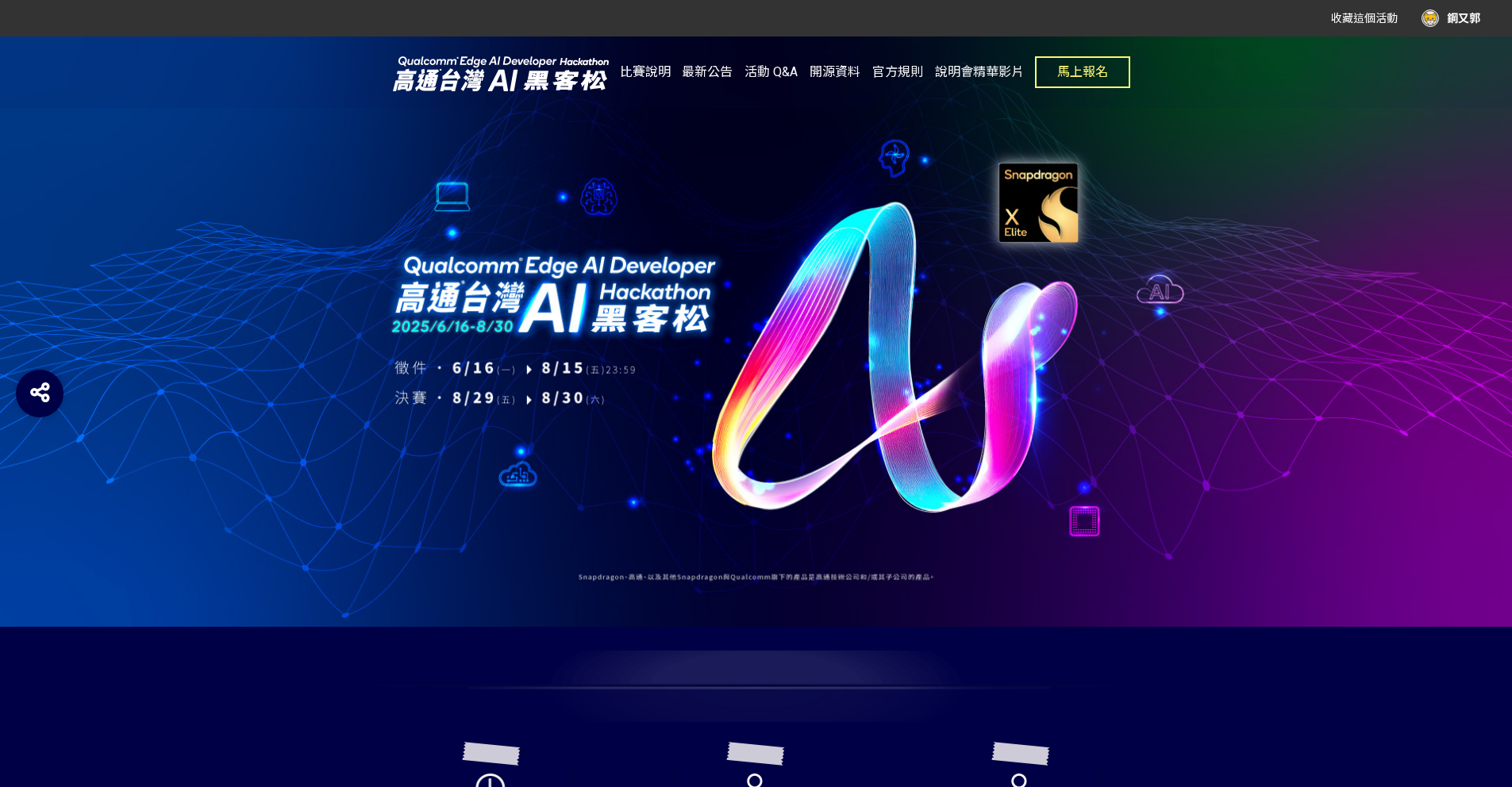
click at [702, 74] on span "最新公告" at bounding box center [707, 72] width 51 height 15
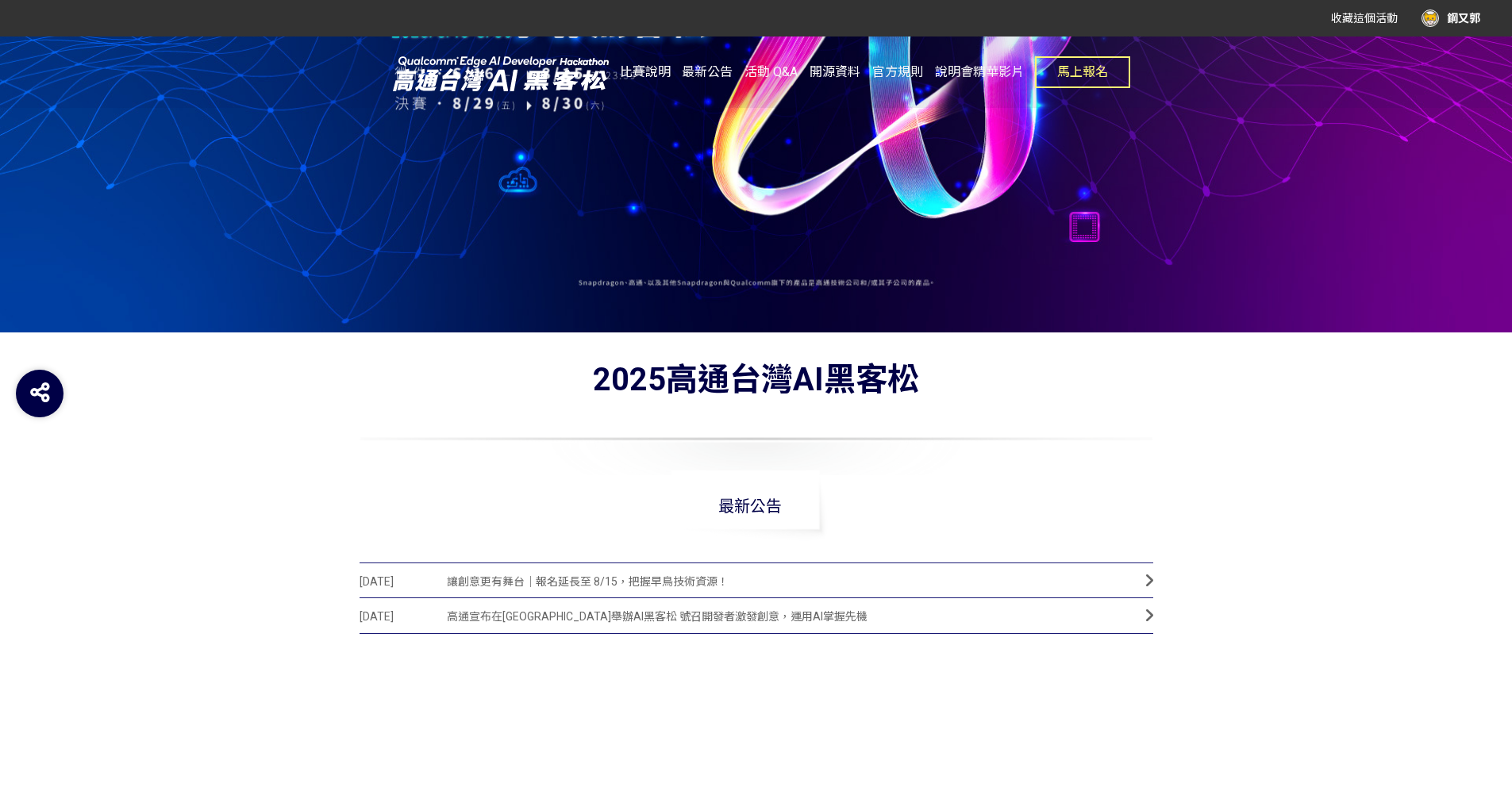
scroll to position [638, 0]
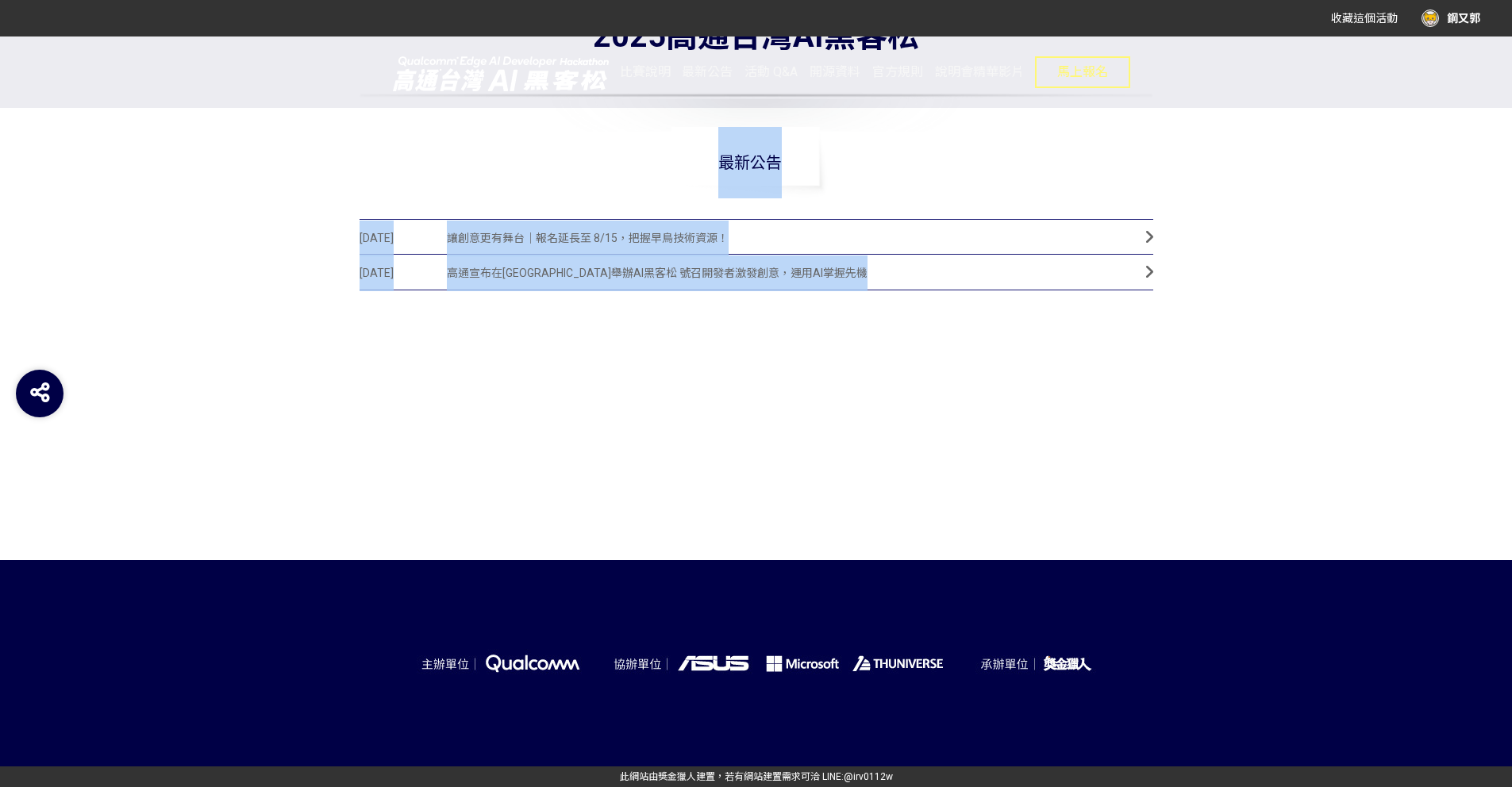
drag, startPoint x: 633, startPoint y: 171, endPoint x: 632, endPoint y: 442, distance: 271.0
click at [632, 442] on div "2025高通台灣AI黑客松 最新公告 [DATE] 讓創意更有舞台｜報名延長至 8/15，把握早鳥技術資源！ [DATE] 高通宣布在[GEOGRAPHIC_…" at bounding box center [757, 254] width 794 height 484
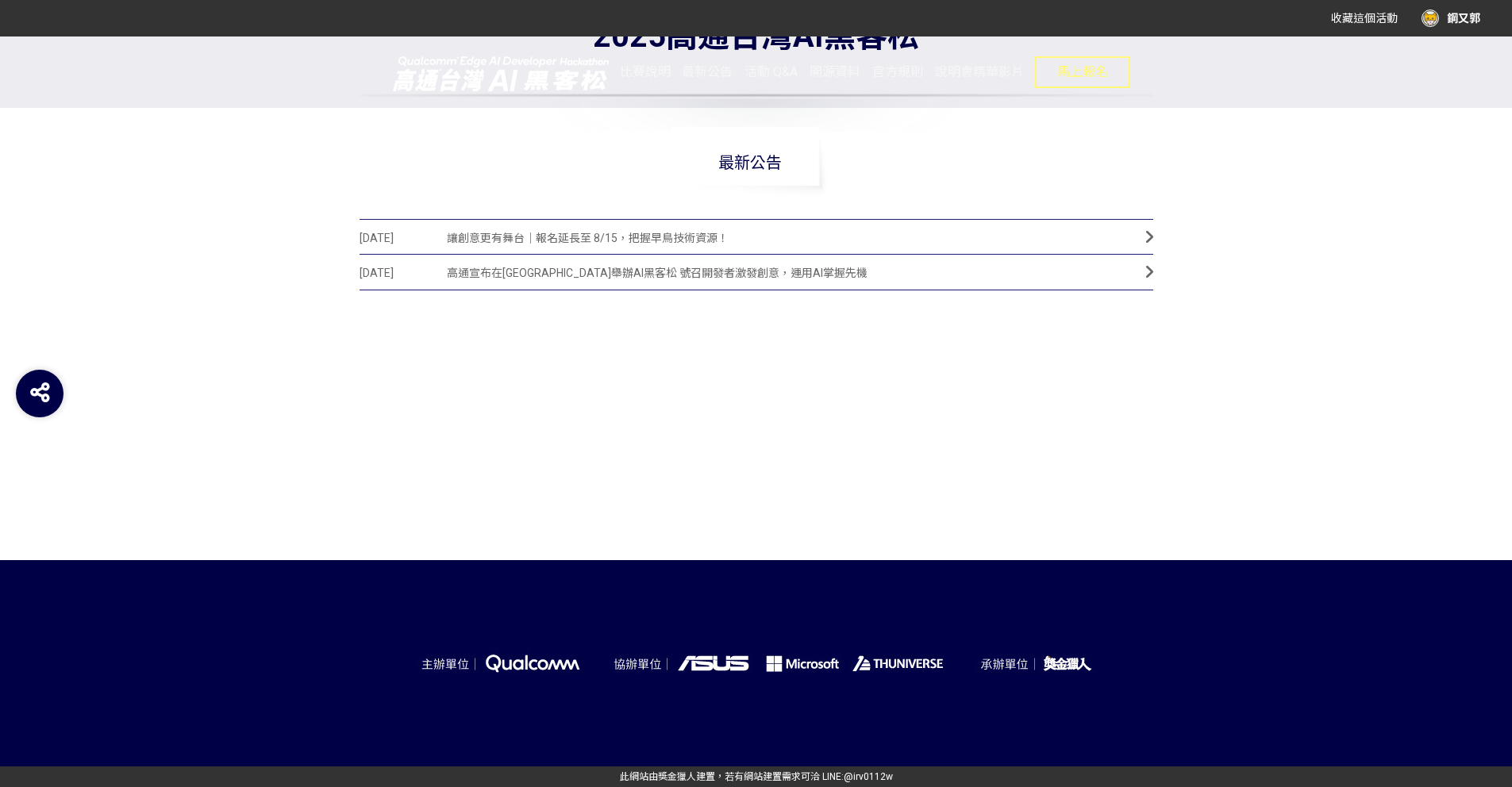
click at [632, 442] on div "[DATE] 讓創意更有舞台｜報名延長至 8/15，把握早鳥技術資源！ [DATE] 高通宣布在[GEOGRAPHIC_DATA]舉辦AI黑客松 號召開發者激…" at bounding box center [757, 357] width 794 height 278
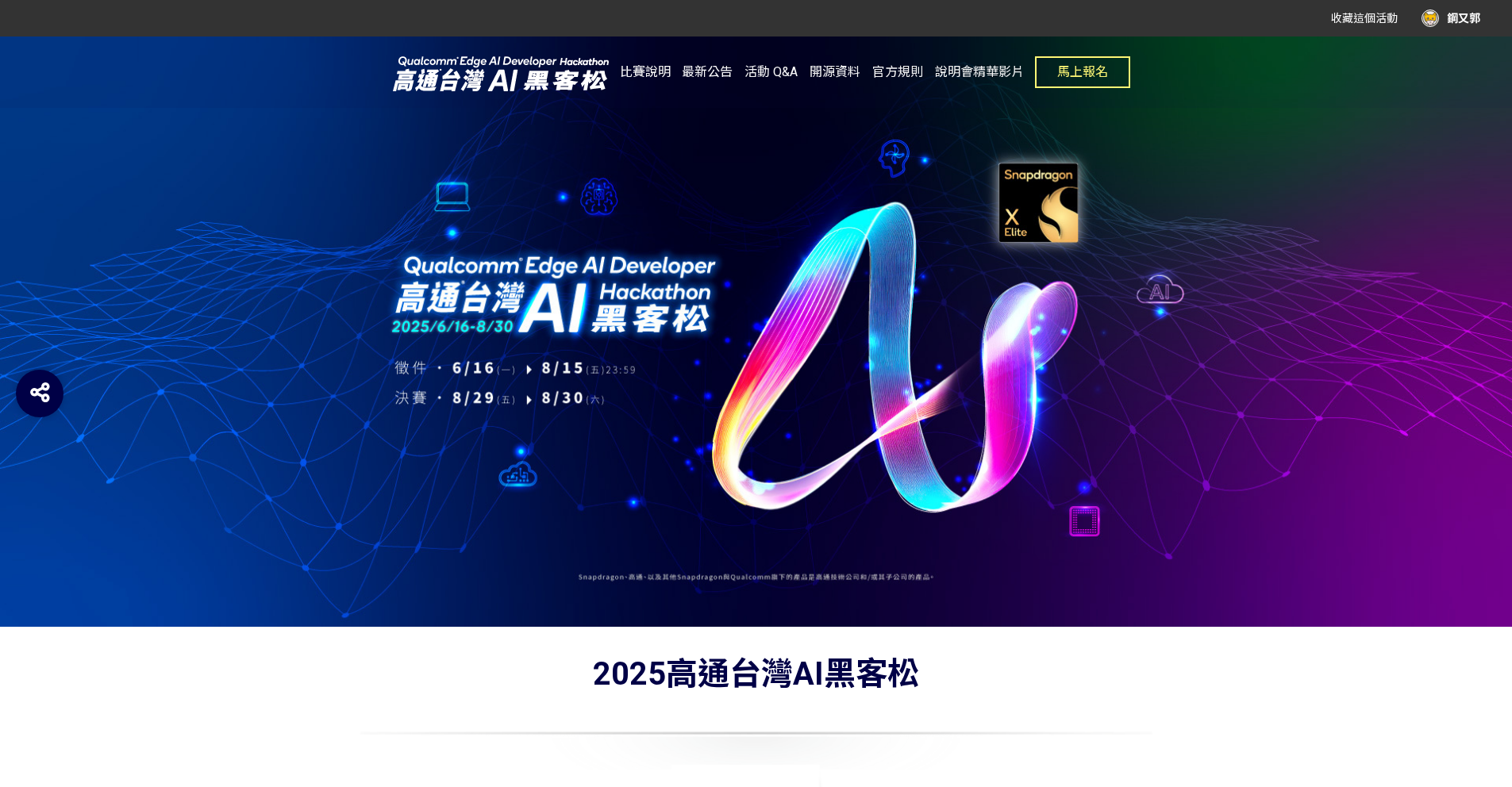
click at [716, 70] on span "最新公告" at bounding box center [707, 72] width 51 height 15
click at [779, 63] on link "活動 Q&A" at bounding box center [771, 72] width 53 height 72
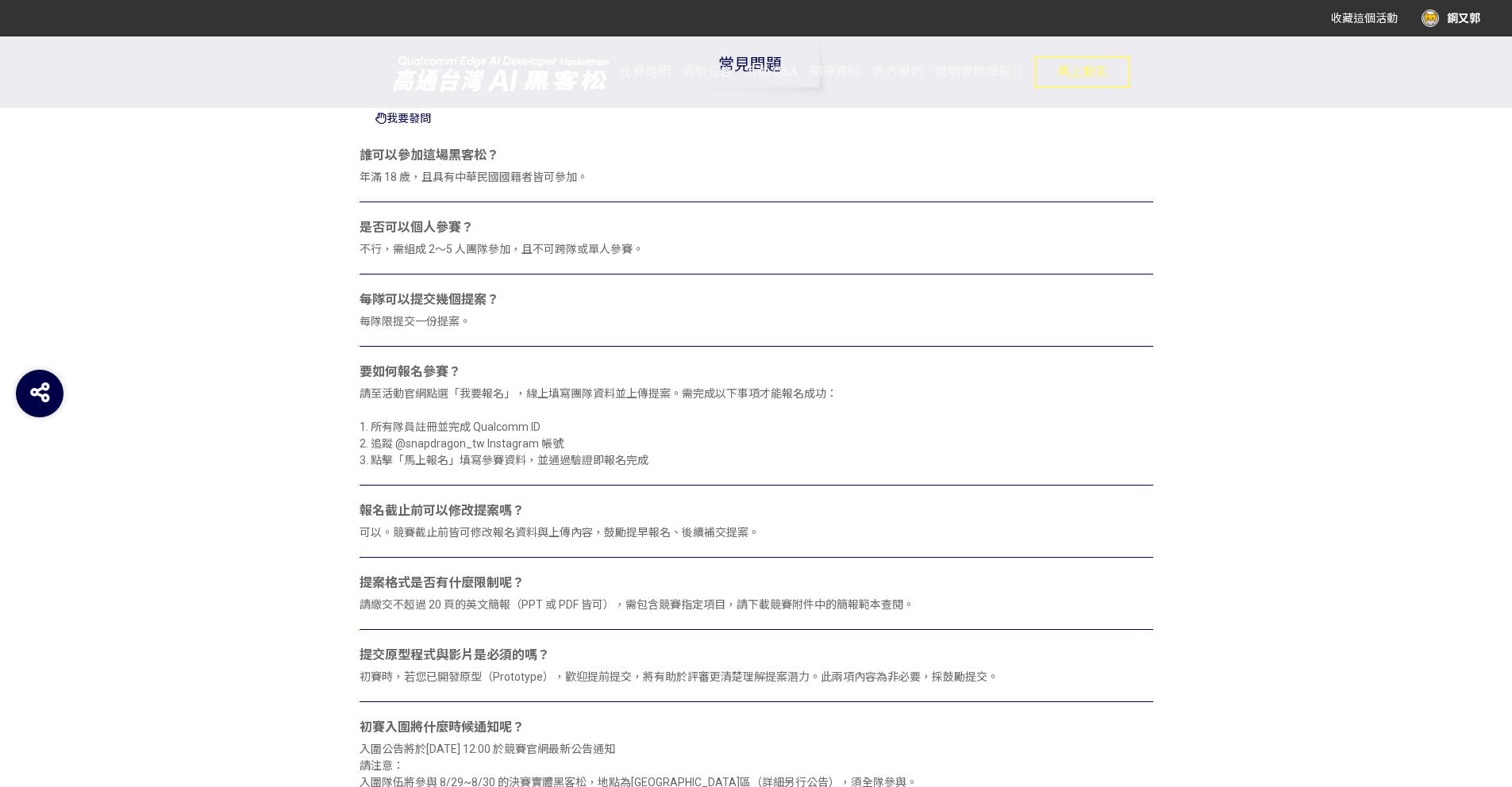
scroll to position [733, 0]
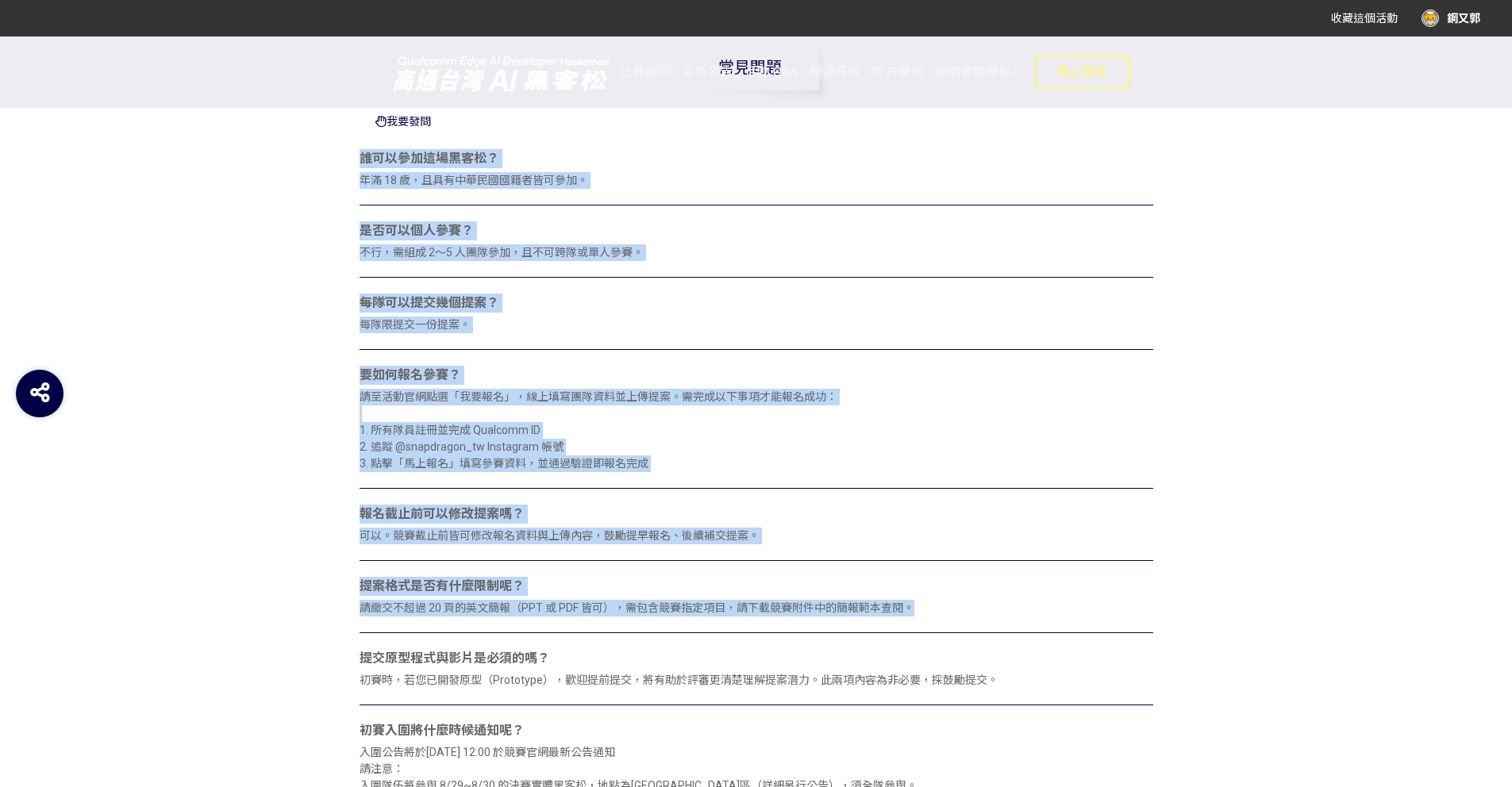
drag, startPoint x: 489, startPoint y: 130, endPoint x: 312, endPoint y: 648, distance: 547.4
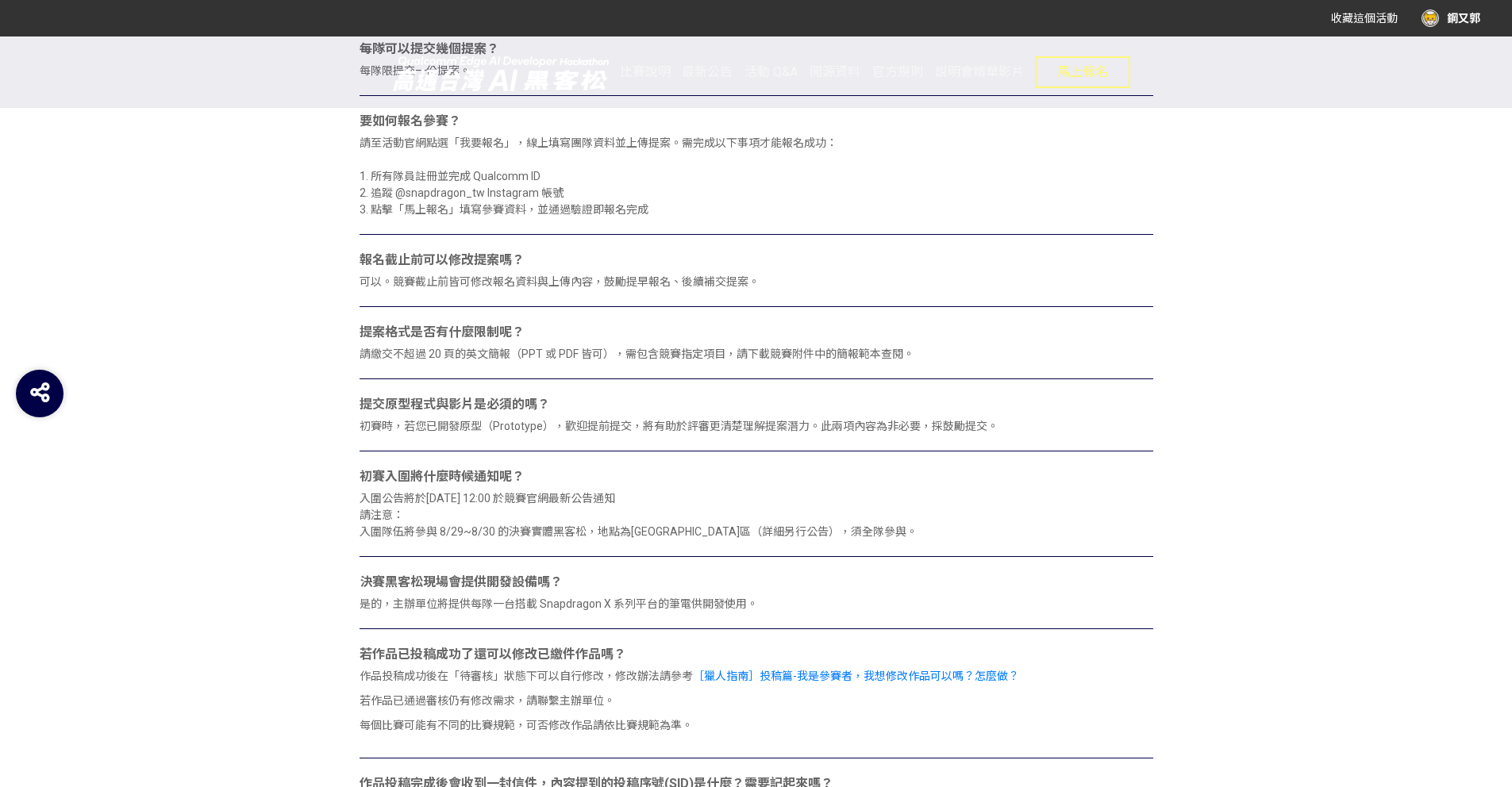
scroll to position [1008, 0]
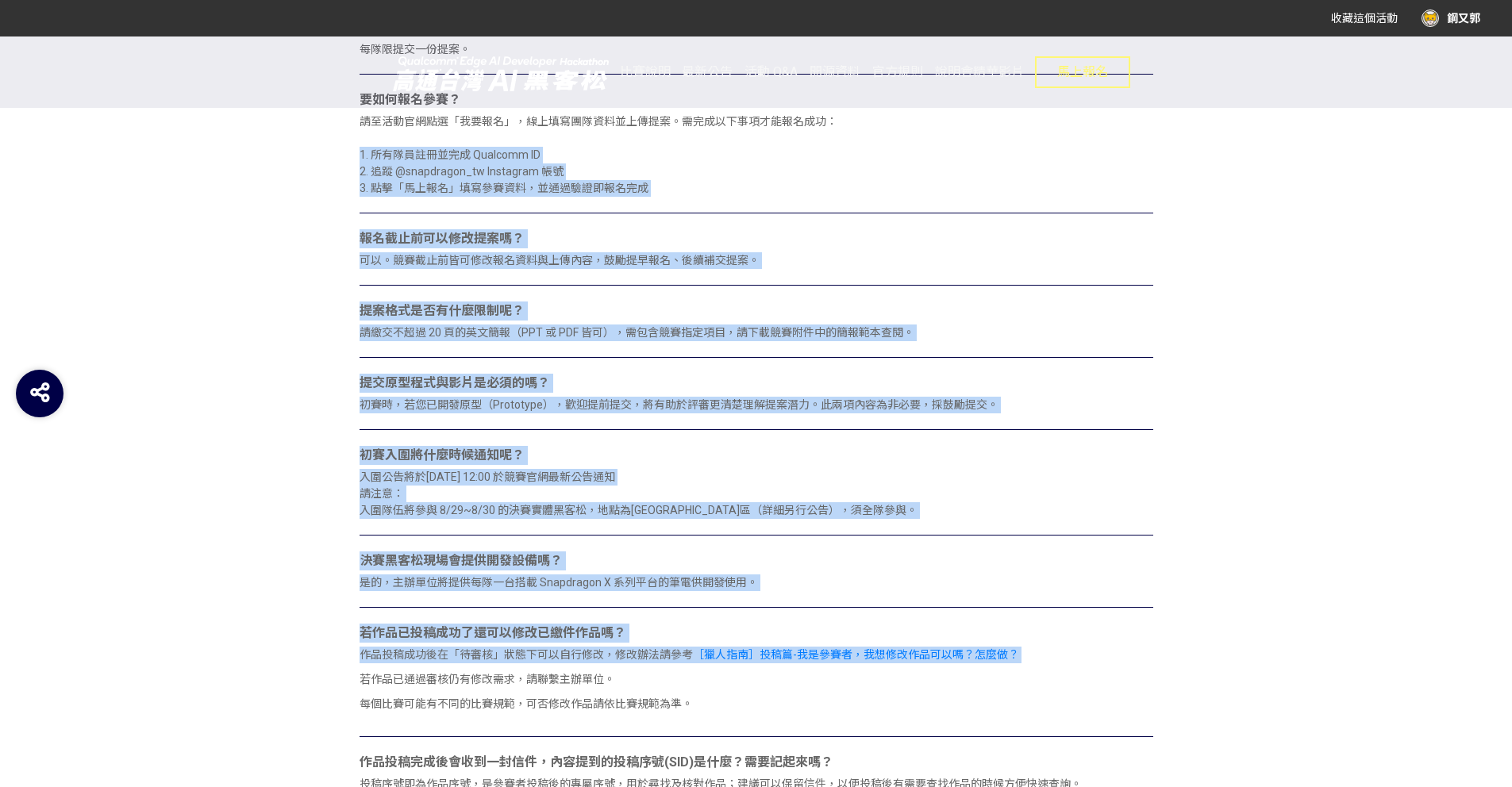
drag, startPoint x: 726, startPoint y: 159, endPoint x: 318, endPoint y: 708, distance: 684.0
click at [319, 707] on div "2025高通台灣AI黑客松 常見問題 我要發問 誰可以參加這場黑客松？ 年滿 18 歲，且具有中華民國國籍者皆可參加。 是否可以個人參賽？ 不行，需組成 2～…" at bounding box center [756, 766] width 905 height 2248
click at [318, 708] on div "2025高通台灣AI黑客松 常見問題 我要發問 誰可以參加這場黑客松？ 年滿 18 歲，且具有中華民國國籍者皆可參加。 是否可以個人參賽？ 不行，需組成 2～…" at bounding box center [756, 766] width 905 height 2248
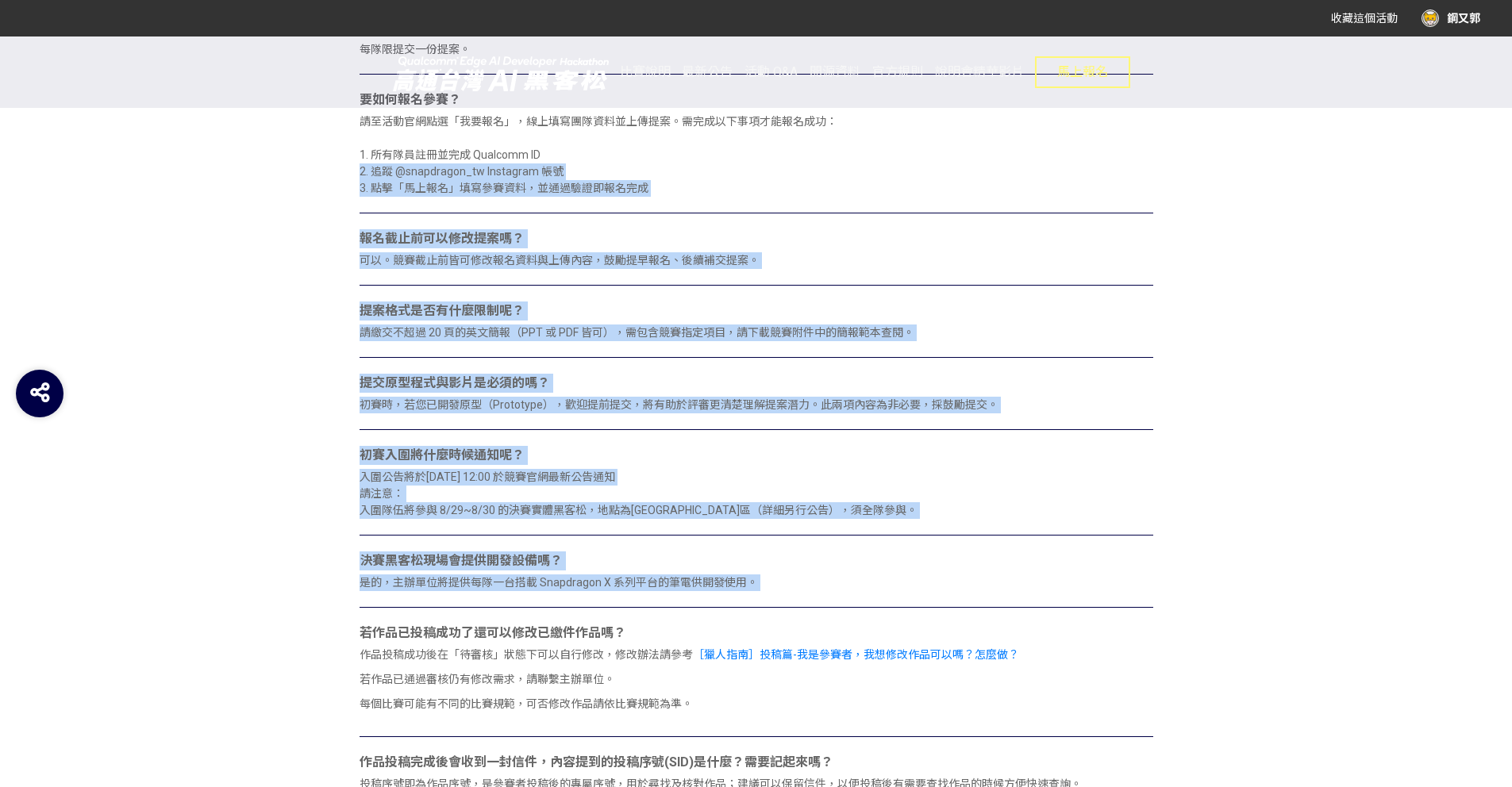
drag, startPoint x: 603, startPoint y: 170, endPoint x: 314, endPoint y: 663, distance: 571.5
click at [314, 663] on div "2025高通台灣AI黑客松 常見問題 我要發問 誰可以參加這場黑客松？ 年滿 18 歲，且具有中華民國國籍者皆可參加。 是否可以個人參賽？ 不行，需組成 2～…" at bounding box center [756, 766] width 905 height 2248
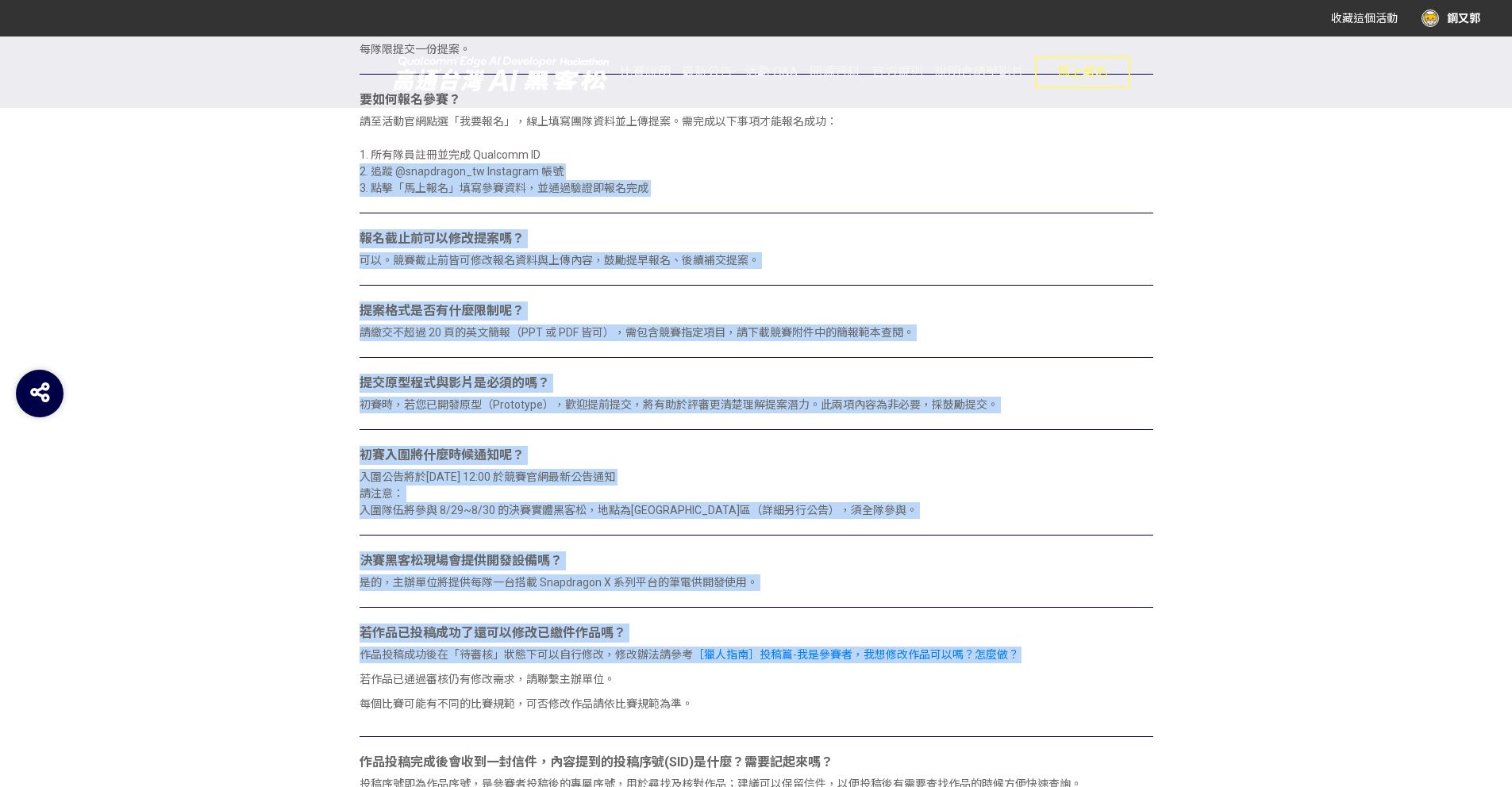
click at [314, 663] on div "2025高通台灣AI黑客松 常見問題 我要發問 誰可以參加這場黑客松？ 年滿 18 歲，且具有中華民國國籍者皆可參加。 是否可以個人參賽？ 不行，需組成 2～…" at bounding box center [756, 766] width 905 height 2248
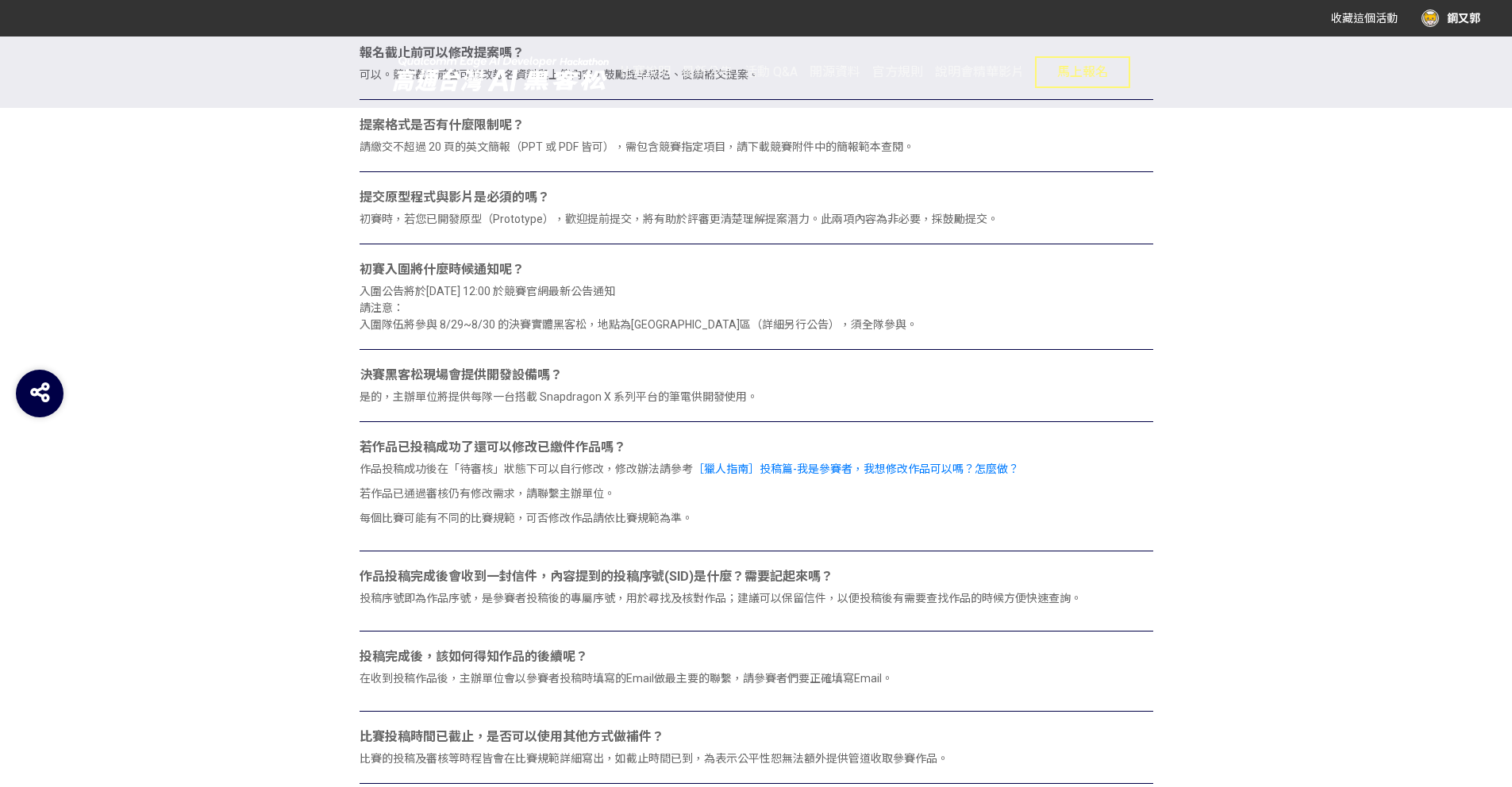
scroll to position [1195, 0]
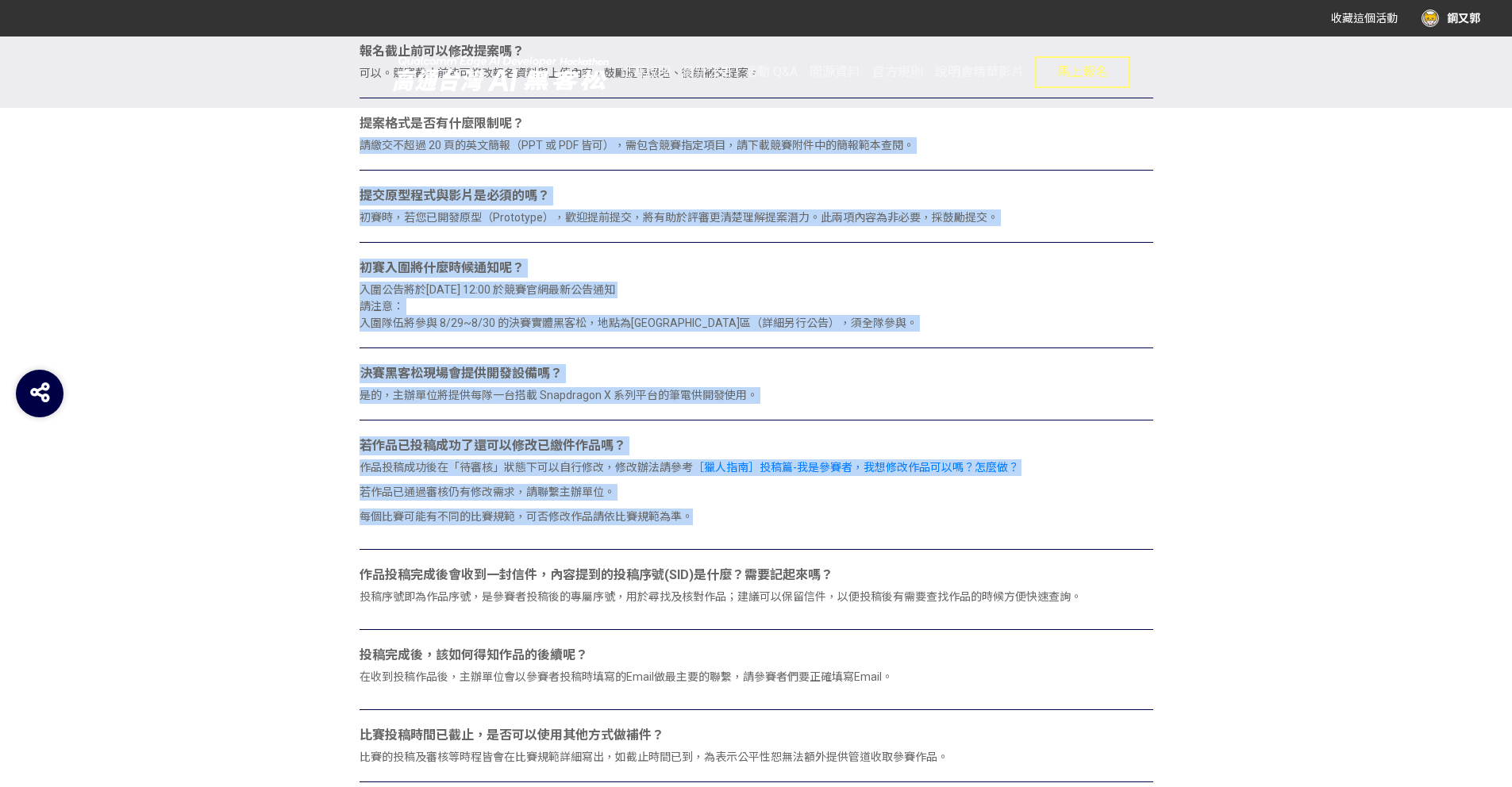
drag, startPoint x: 531, startPoint y: 125, endPoint x: 423, endPoint y: 582, distance: 469.6
click at [423, 582] on div "誰可以參加這場黑客松？ 年滿 18 歲，且具有中華民國國籍者皆可參加。 是否可以個人參賽？ 不行，需組成 2～5 人團隊參加，且不可跨隊或單人參賽。 每隊可以…" at bounding box center [757, 323] width 794 height 1272
click at [423, 582] on div "作品投稿完成後會收到一封信件，內容提到的投稿序號(SID)是什麼？需要記起來嗎？" at bounding box center [757, 575] width 794 height 19
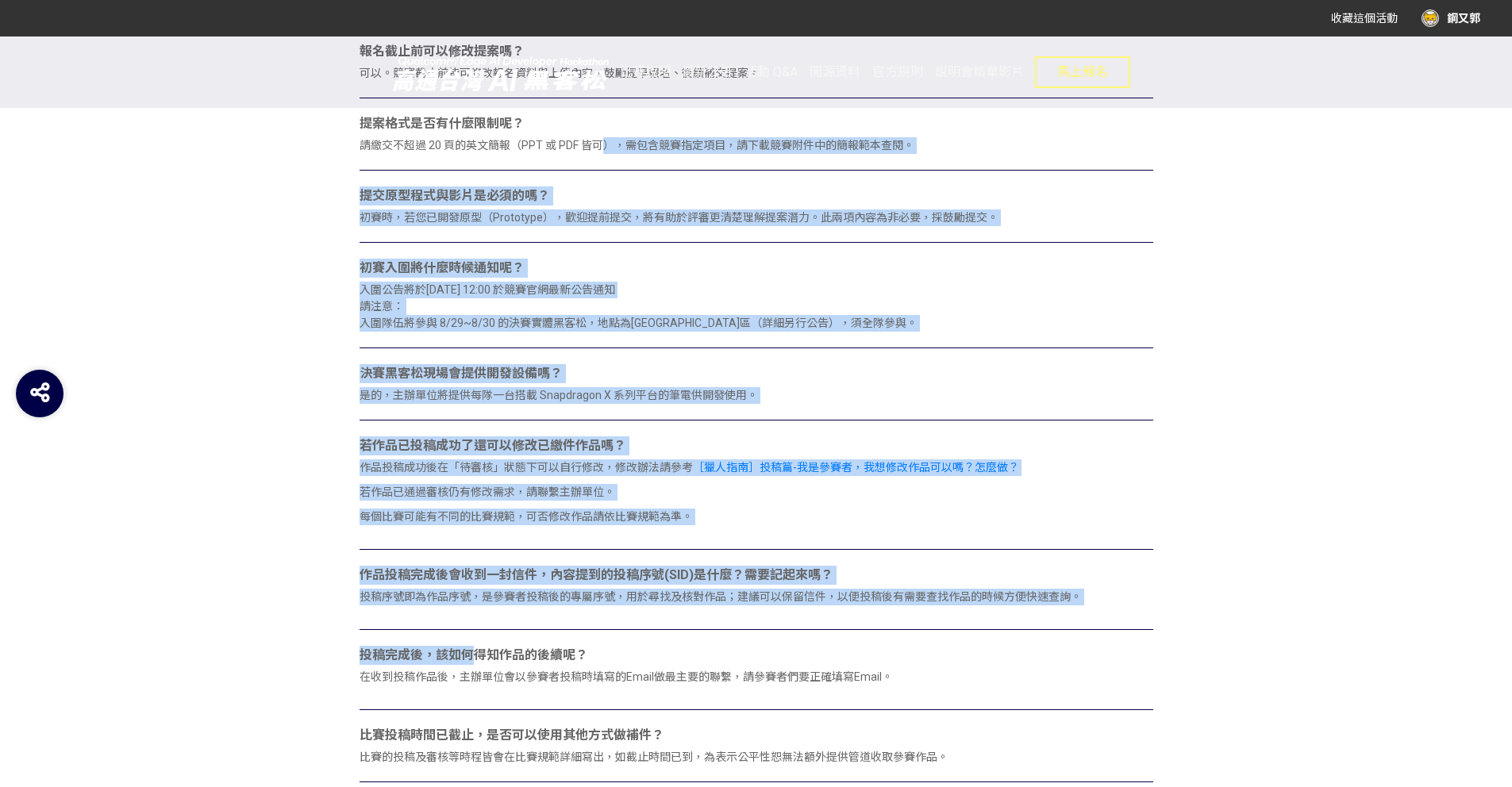
drag, startPoint x: 607, startPoint y: 138, endPoint x: 471, endPoint y: 662, distance: 541.4
click at [471, 662] on div "誰可以參加這場黑客松？ 年滿 18 歲，且具有中華民國國籍者皆可參加。 是否可以個人參賽？ 不行，需組成 2～5 人團隊參加，且不可跨隊或單人參賽。 每隊可以…" at bounding box center [757, 323] width 794 height 1272
click at [471, 662] on div "投稿完成後，該如何得知作品的後續呢？" at bounding box center [757, 655] width 794 height 19
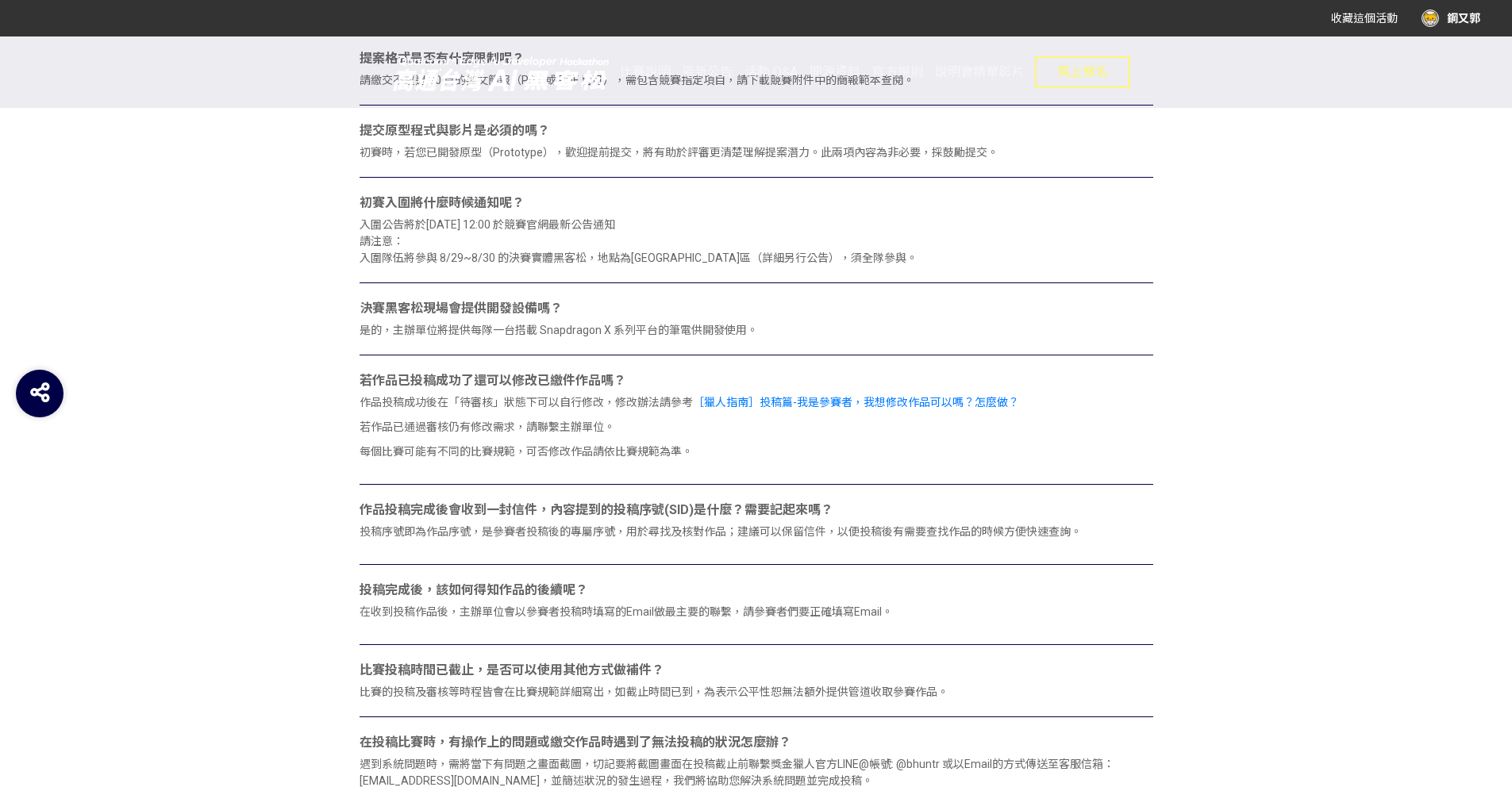
scroll to position [1265, 0]
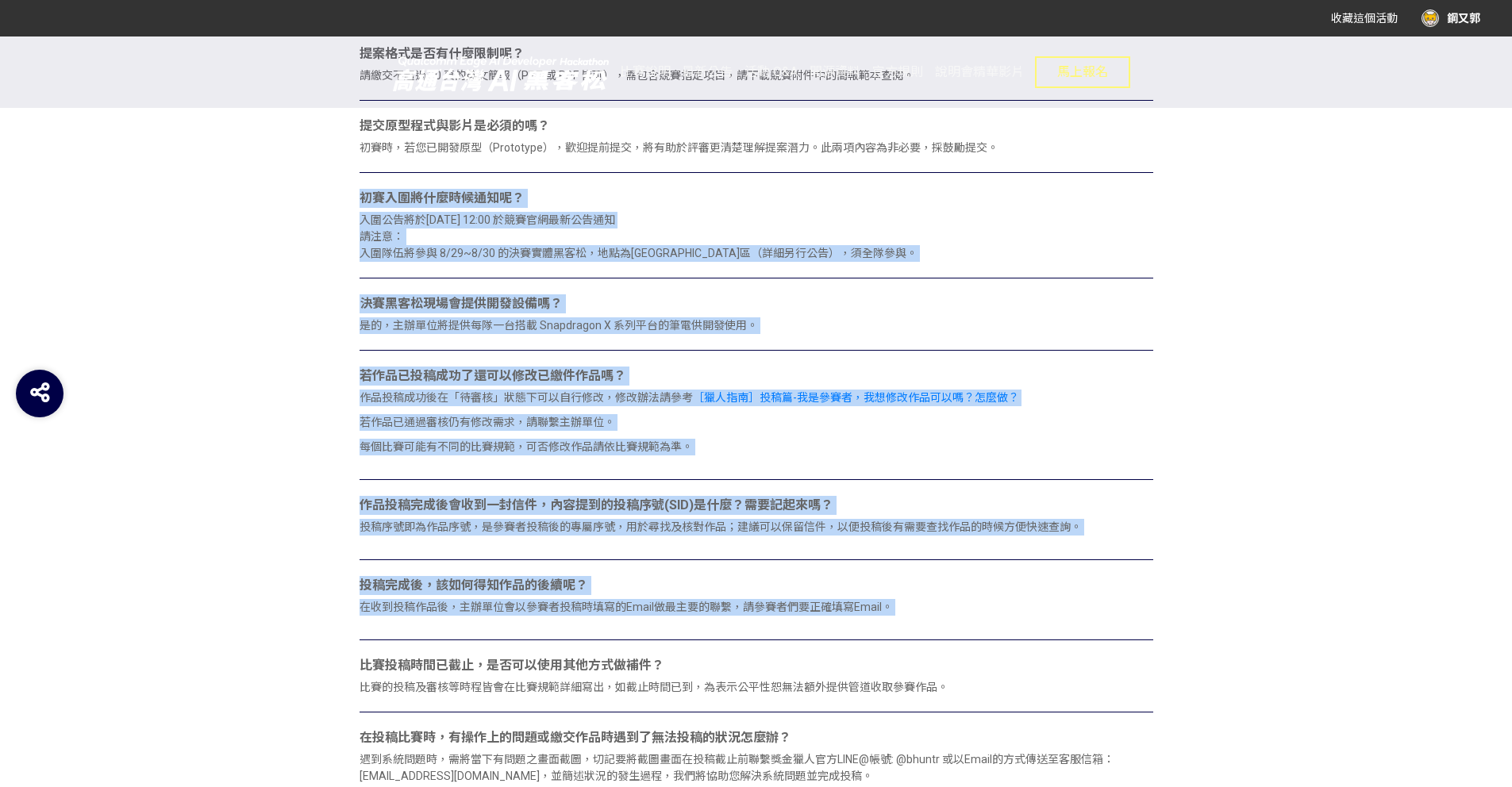
drag, startPoint x: 683, startPoint y: 182, endPoint x: 550, endPoint y: 657, distance: 493.3
click at [550, 655] on div "誰可以參加這場黑客松？ 年滿 18 歲，且具有中華民國國籍者皆可參加。 是否可以個人參賽？ 不行，需組成 2～5 人團隊參加，且不可跨隊或單人參賽。 每隊可以…" at bounding box center [757, 252] width 794 height 1272
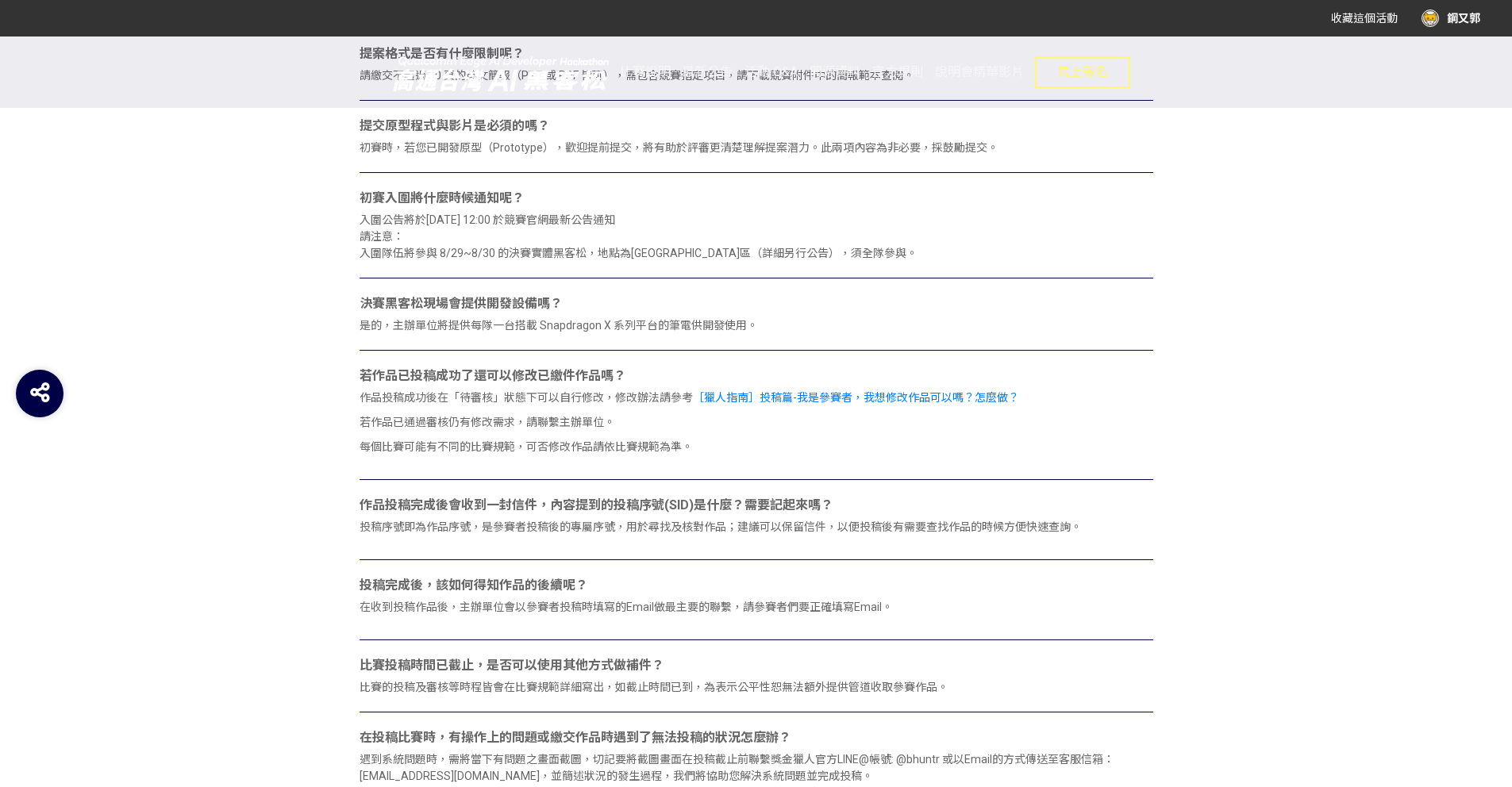
click at [550, 657] on div "比賽投稿時間已截止，是否可以使用其他方式做補件？" at bounding box center [757, 665] width 794 height 19
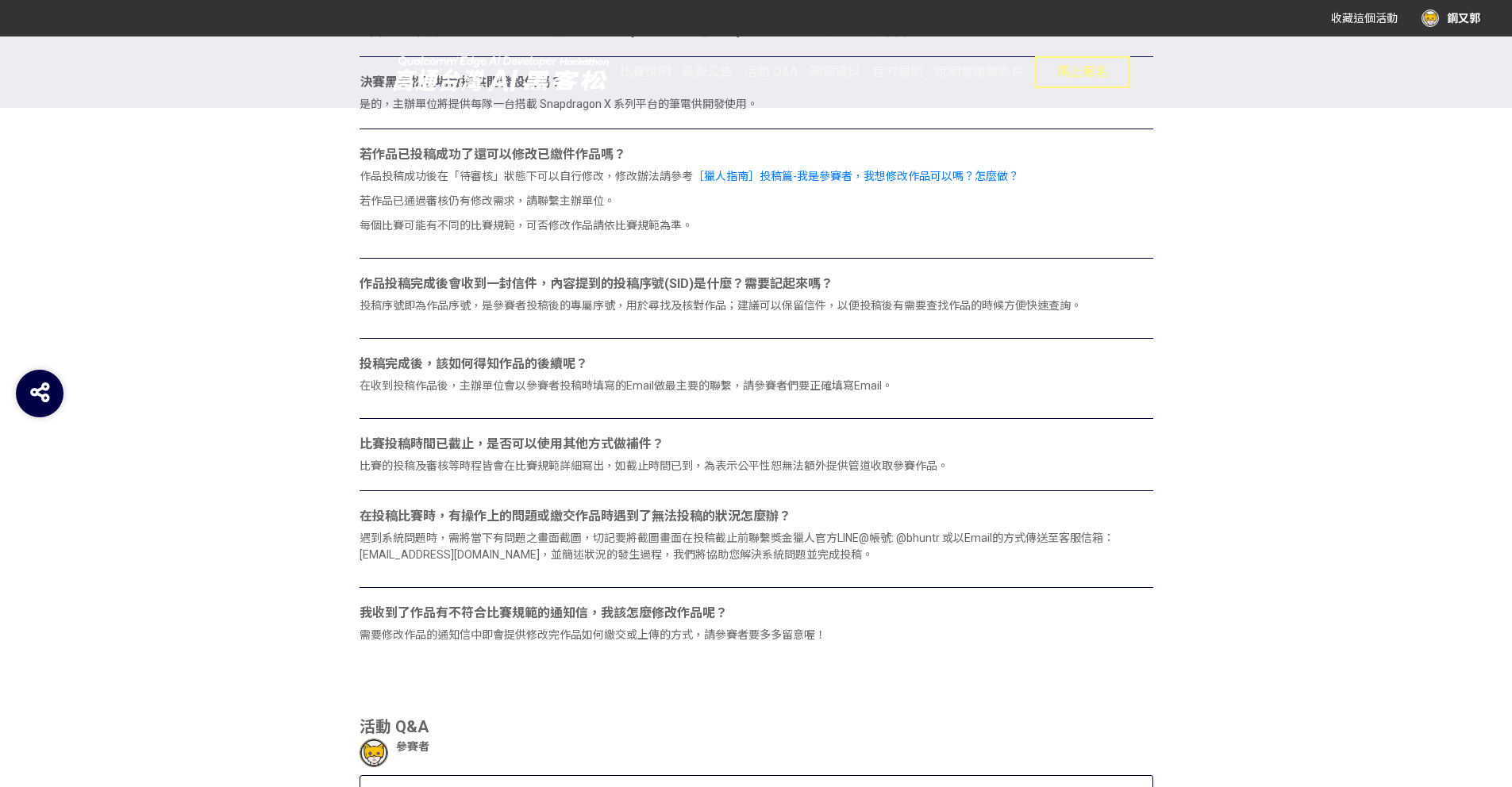
drag, startPoint x: 779, startPoint y: 101, endPoint x: 770, endPoint y: 114, distance: 15.8
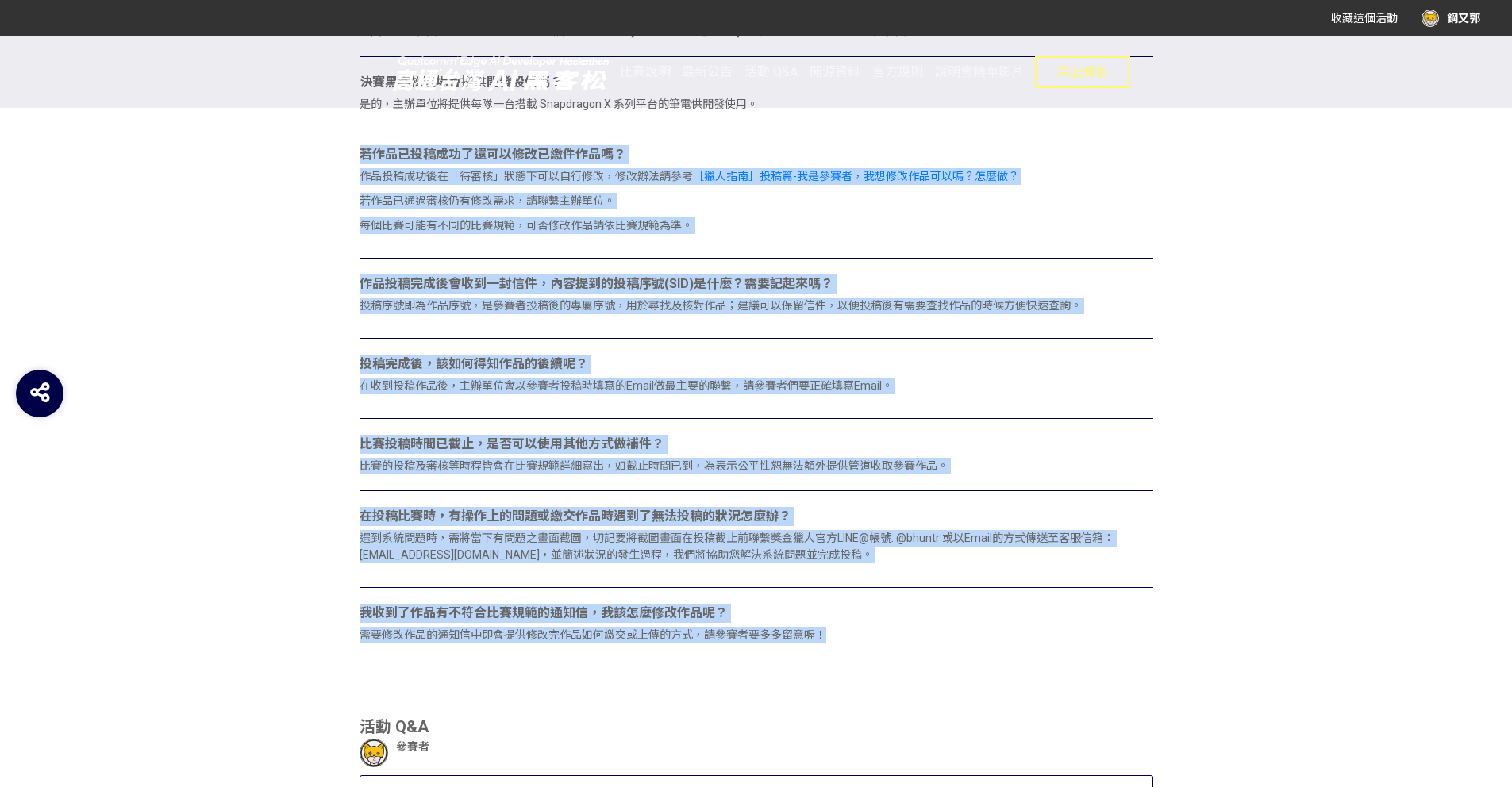
drag, startPoint x: 817, startPoint y: 137, endPoint x: 513, endPoint y: 703, distance: 642.5
click at [513, 703] on div "2025高通台灣AI黑客松 常見問題 我要發問 誰可以參加這場黑客松？ 年滿 18 歲，且具有中華民國國籍者皆可參加。 是否可以個人參賽？ 不行，需組成 2～…" at bounding box center [757, 287] width 794 height 2248
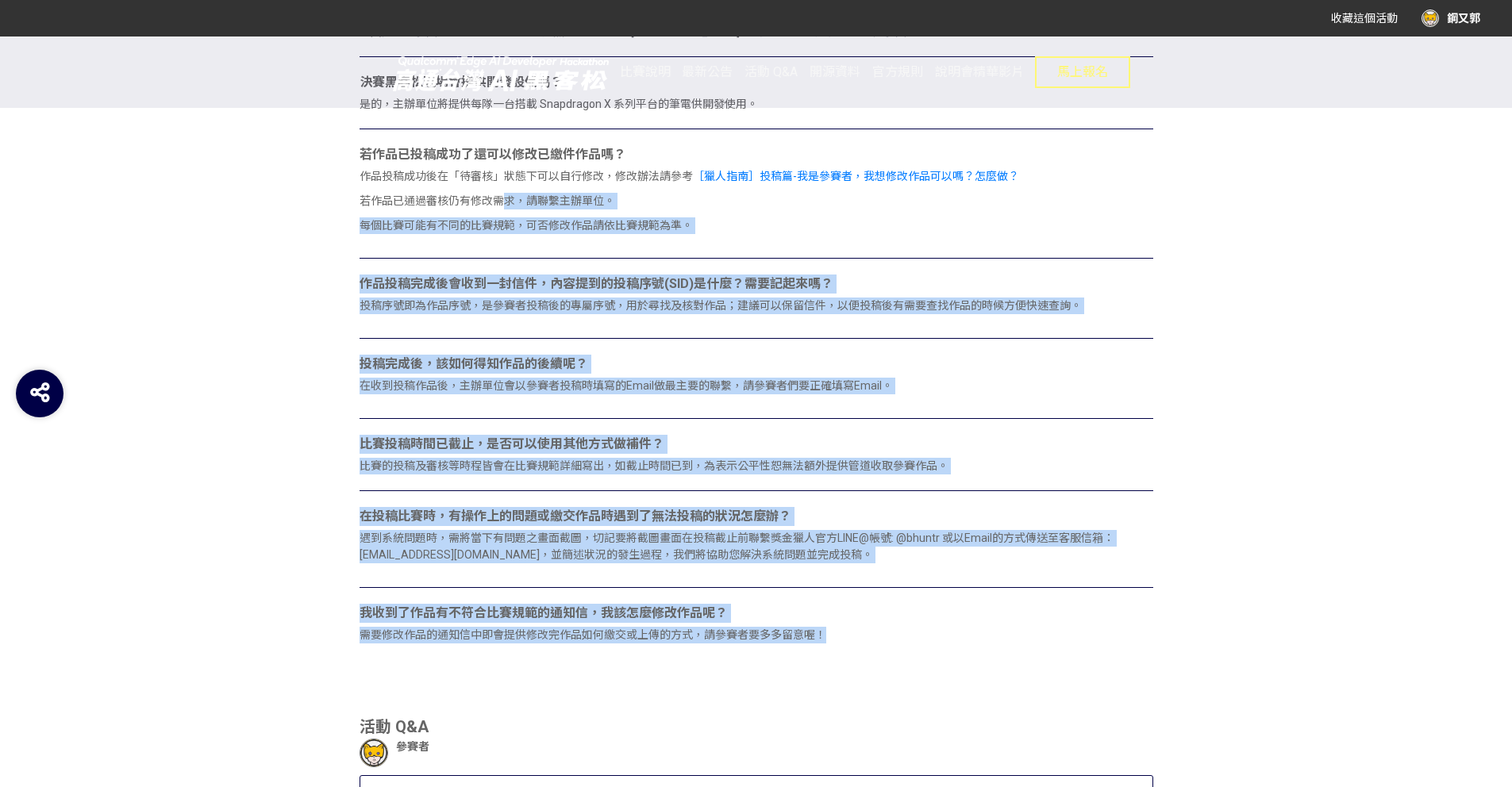
drag, startPoint x: 513, startPoint y: 703, endPoint x: 498, endPoint y: 205, distance: 498.2
click at [498, 205] on div "2025高通台灣AI黑客松 常見問題 我要發問 誰可以參加這場黑客松？ 年滿 18 歲，且具有中華民國國籍者皆可參加。 是否可以個人參賽？ 不行，需組成 2～…" at bounding box center [757, 287] width 794 height 2248
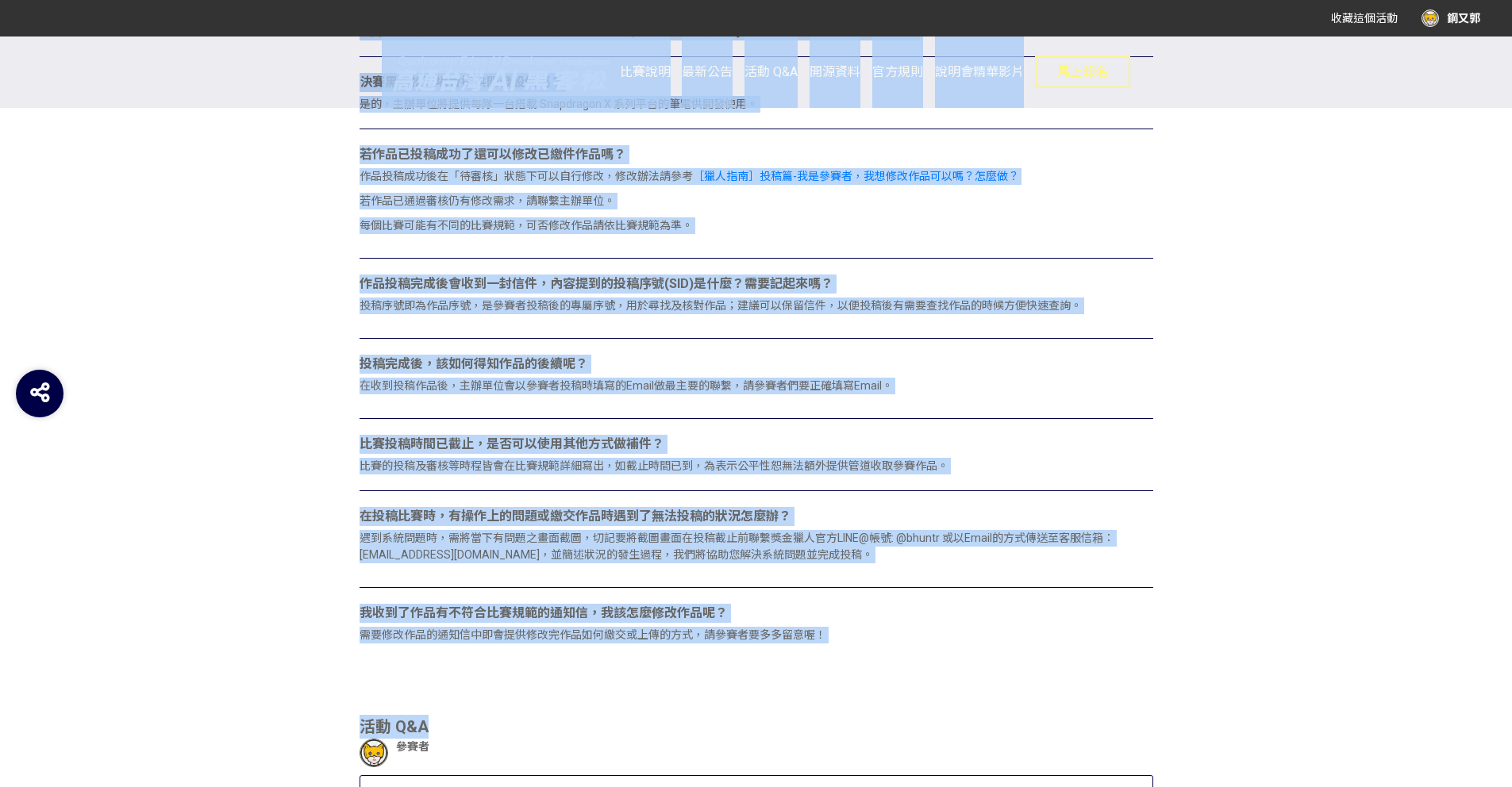
drag, startPoint x: 556, startPoint y: 106, endPoint x: 519, endPoint y: 733, distance: 628.1
click at [519, 733] on div "比賽說明 最新公告 活動 Q&A 開源資料 官方規則 說明會精華影片 馬上報名 2025高通台灣AI黑客松 常見問題 我要發問 誰可以參加這場黑客松？ 年滿 …" at bounding box center [756, 83] width 1512 height 3068
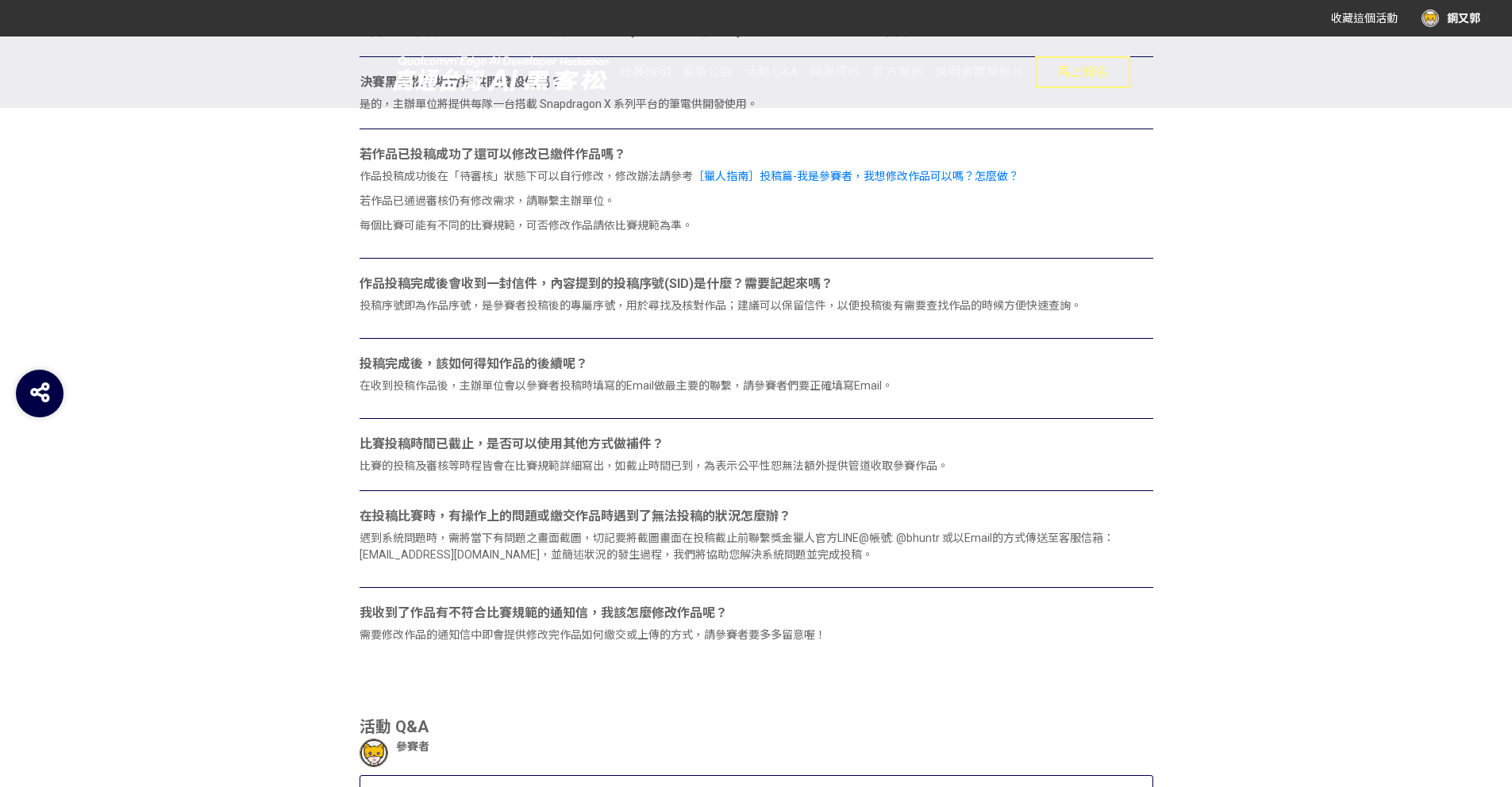
click at [525, 707] on div "2025高通台灣AI黑客松 常見問題 我要發問 誰可以參加這場黑客松？ 年滿 18 歲，且具有中華民國國籍者皆可參加。 是否可以個人參賽？ 不行，需組成 2～…" at bounding box center [757, 287] width 794 height 2248
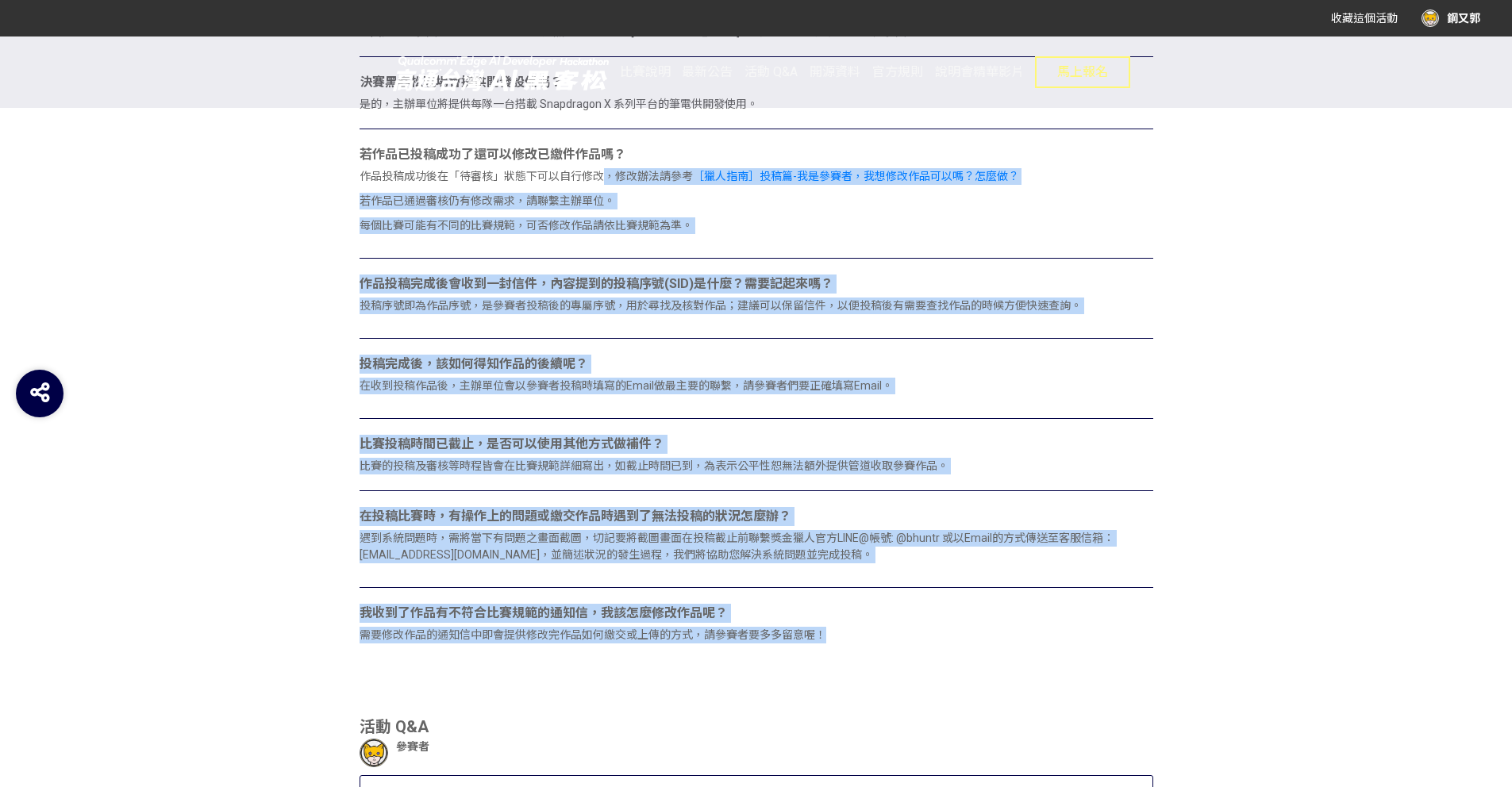
drag, startPoint x: 598, startPoint y: 179, endPoint x: 570, endPoint y: 687, distance: 508.8
click at [570, 687] on div "2025高通台灣AI黑客松 常見問題 我要發問 誰可以參加這場黑客松？ 年滿 18 歲，且具有中華民國國籍者皆可參加。 是否可以個人參賽？ 不行，需組成 2～…" at bounding box center [757, 287] width 794 height 2248
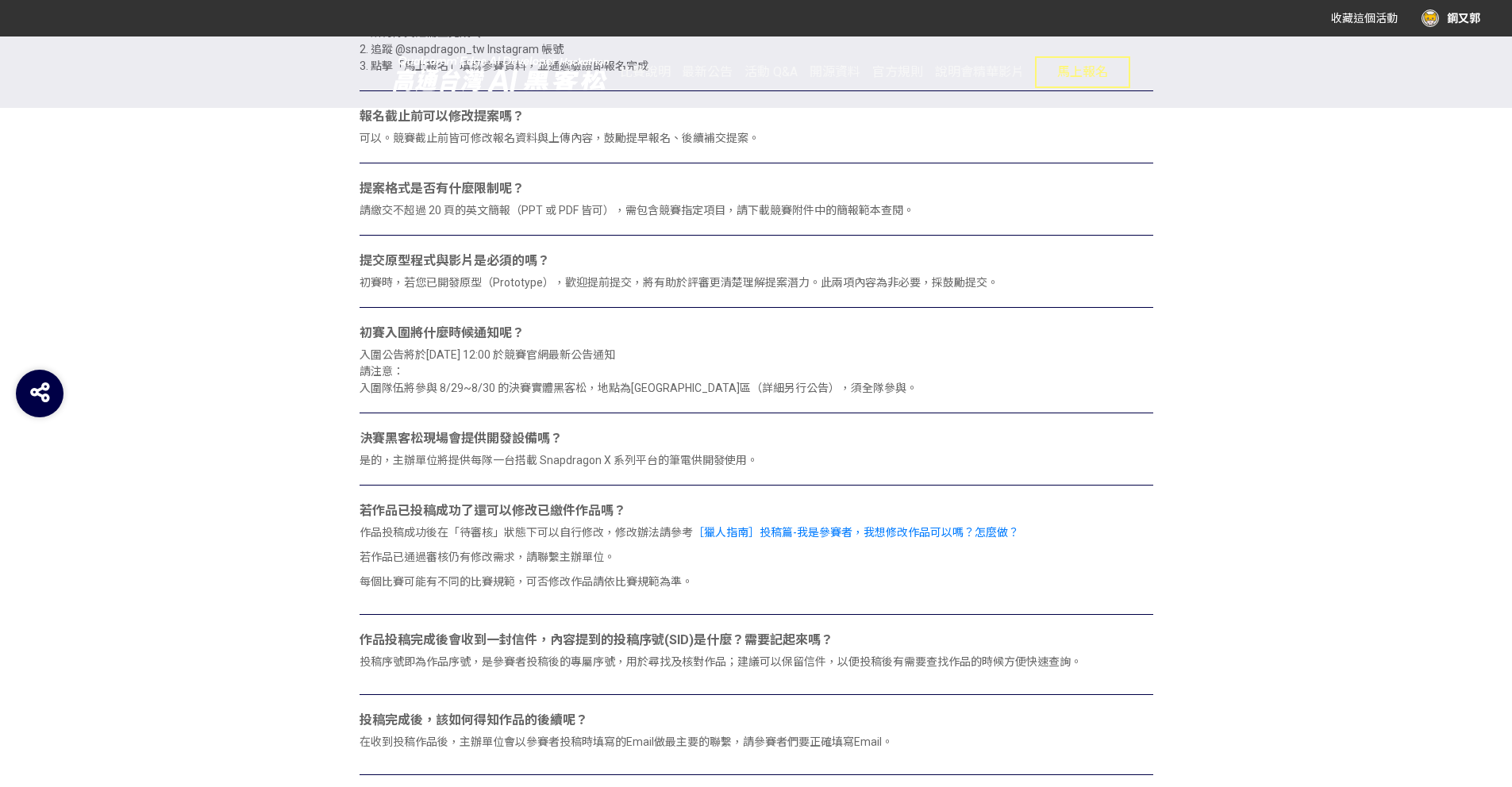
scroll to position [1125, 0]
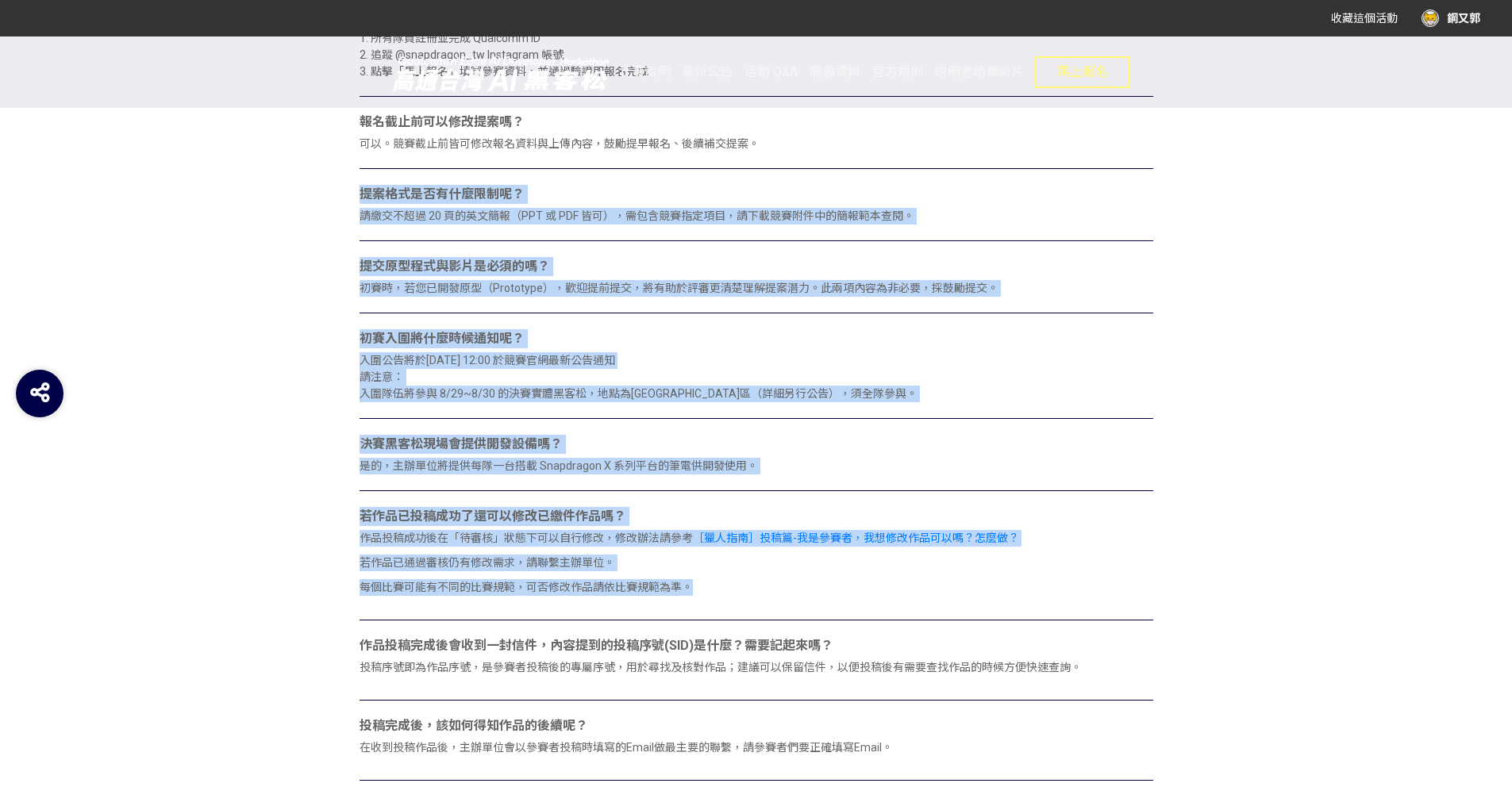
drag, startPoint x: 702, startPoint y: 163, endPoint x: 557, endPoint y: 613, distance: 472.8
click at [557, 612] on div "誰可以參加這場黑客松？ 年滿 18 歲，且具有中華民國國籍者皆可參加。 是否可以個人參賽？ 不行，需組成 2～5 人團隊參加，且不可跨隊或單人參賽。 每隊可以…" at bounding box center [757, 394] width 794 height 1272
click at [557, 636] on div "若作品已投稿成功了還可以修改已繳件作品嗎？ 作品投稿成功後在「待審核」狀態下可以自行修改，修改辦法請參考 ［獵人指南］投稿篇-我是參賽者，我想修改作品可以嗎？…" at bounding box center [757, 668] width 794 height 64
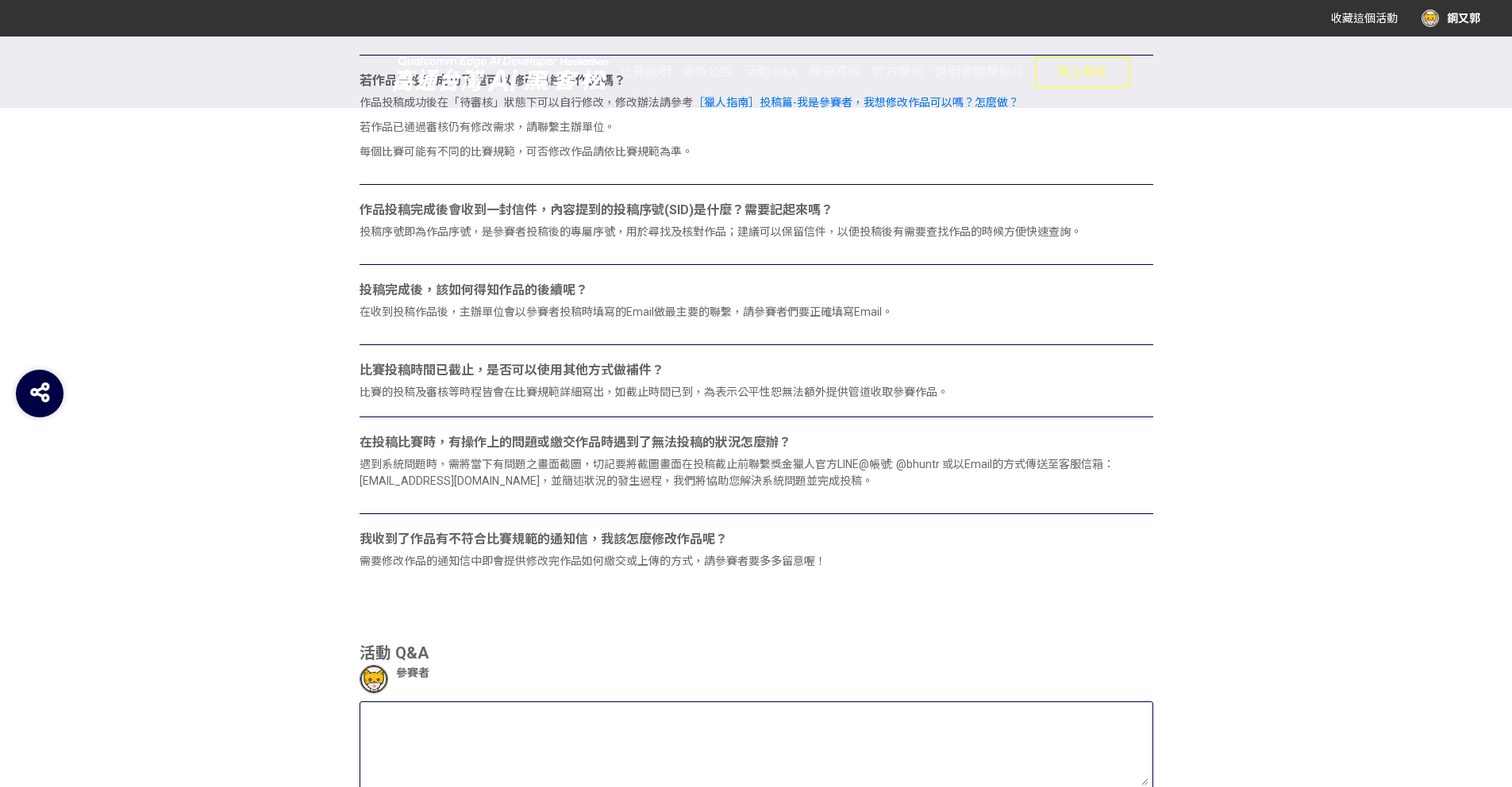
scroll to position [1564, 0]
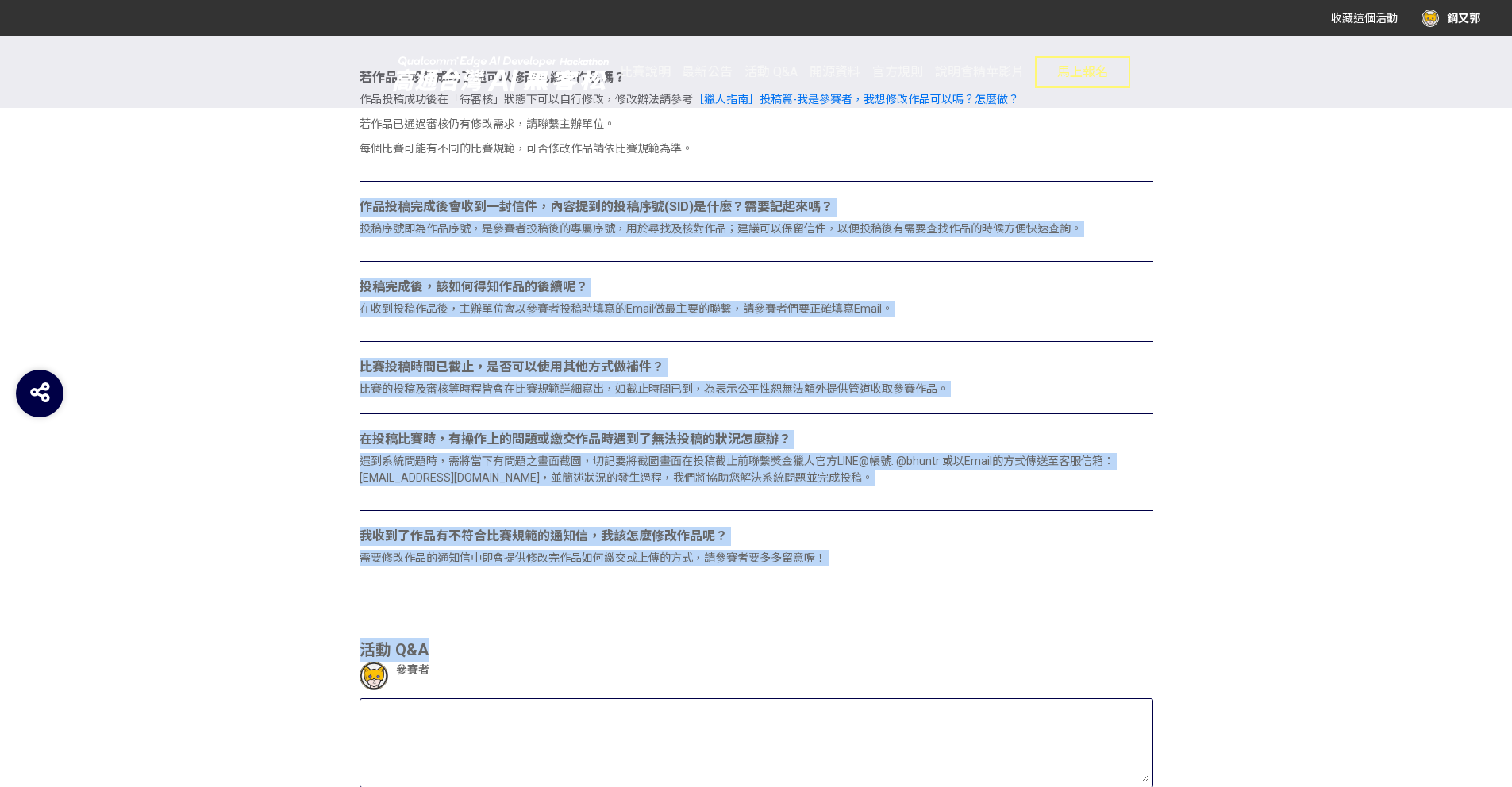
drag, startPoint x: 690, startPoint y: 163, endPoint x: 526, endPoint y: 662, distance: 525.3
click at [526, 662] on div "2025高通台灣AI黑客松 常見問題 我要發問 誰可以參加這場黑客松？ 年滿 18 歲，且具有中華民國國籍者皆可參加。 是否可以個人參賽？ 不行，需組成 2～…" at bounding box center [757, 210] width 794 height 2248
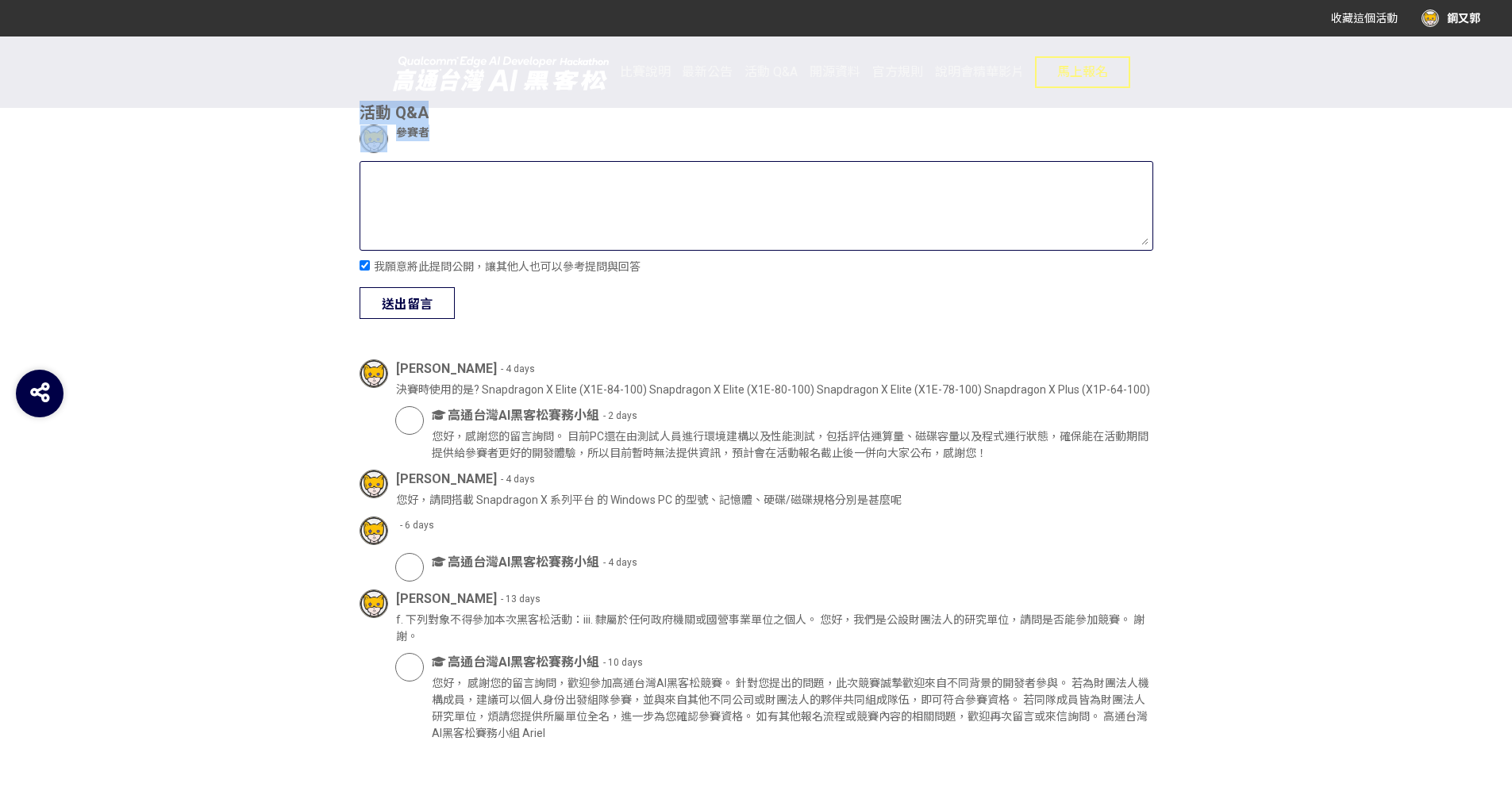
scroll to position [2100, 0]
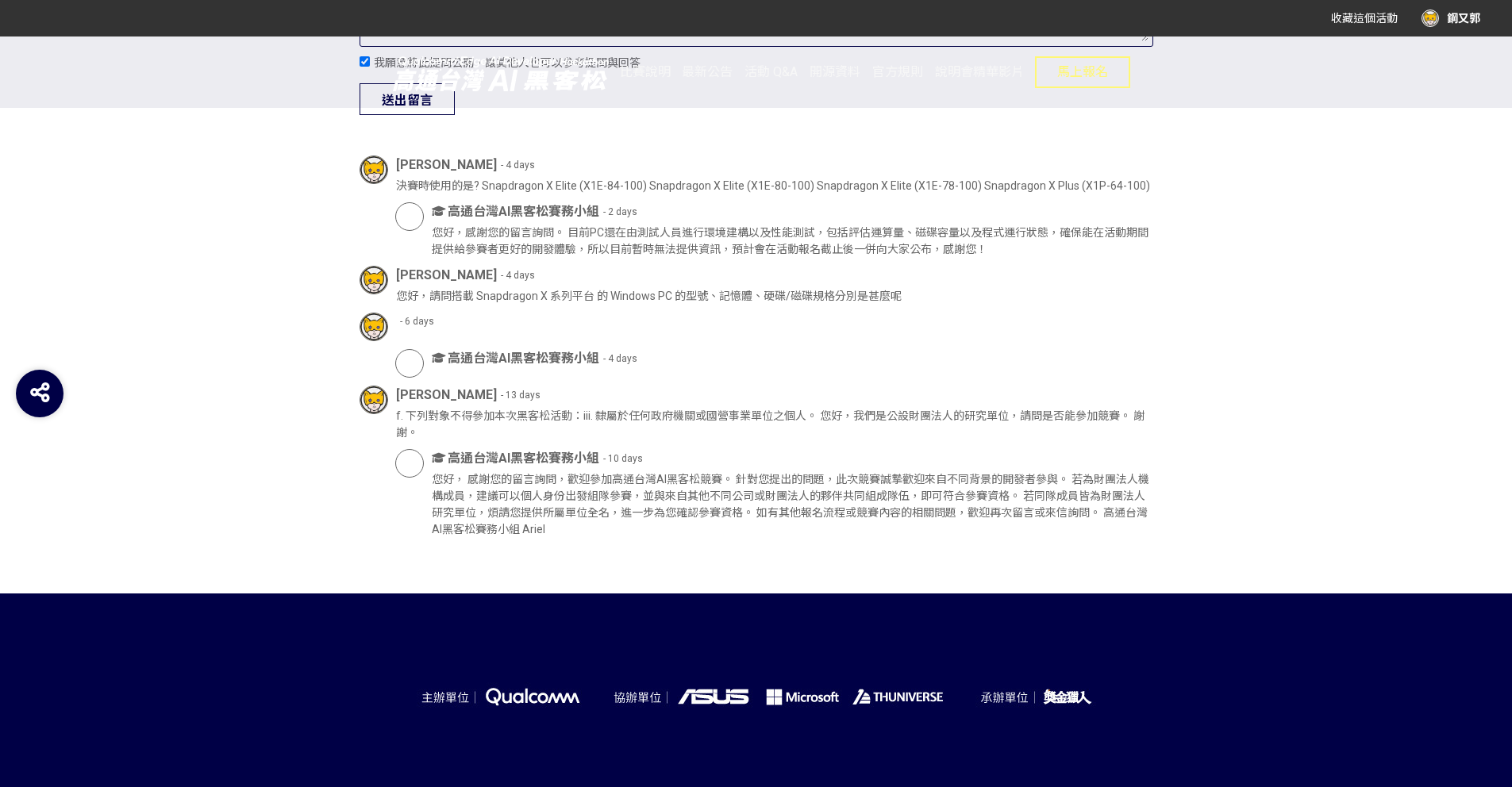
scroll to position [2306, 0]
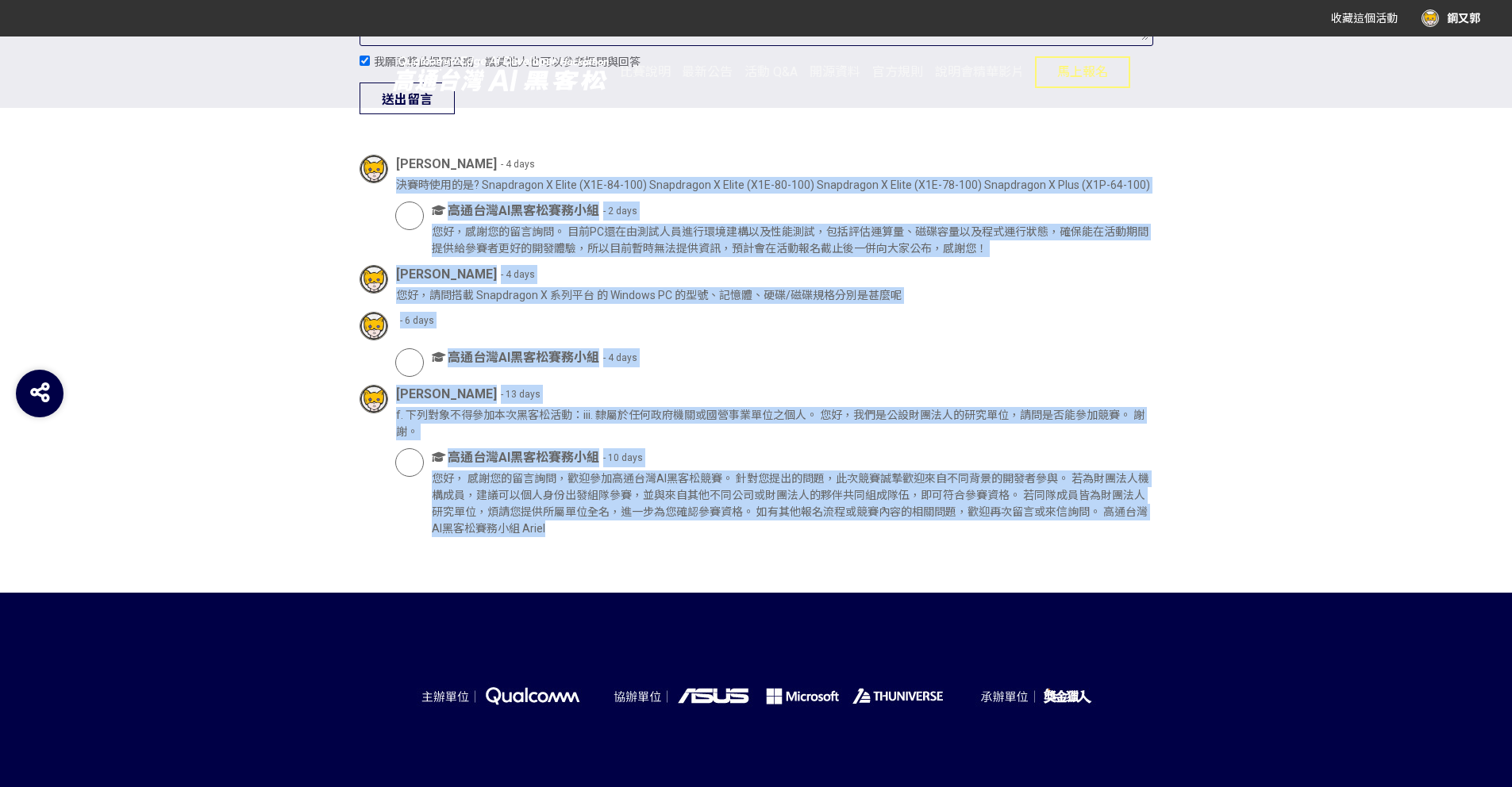
drag, startPoint x: 943, startPoint y: 171, endPoint x: 703, endPoint y: 538, distance: 438.5
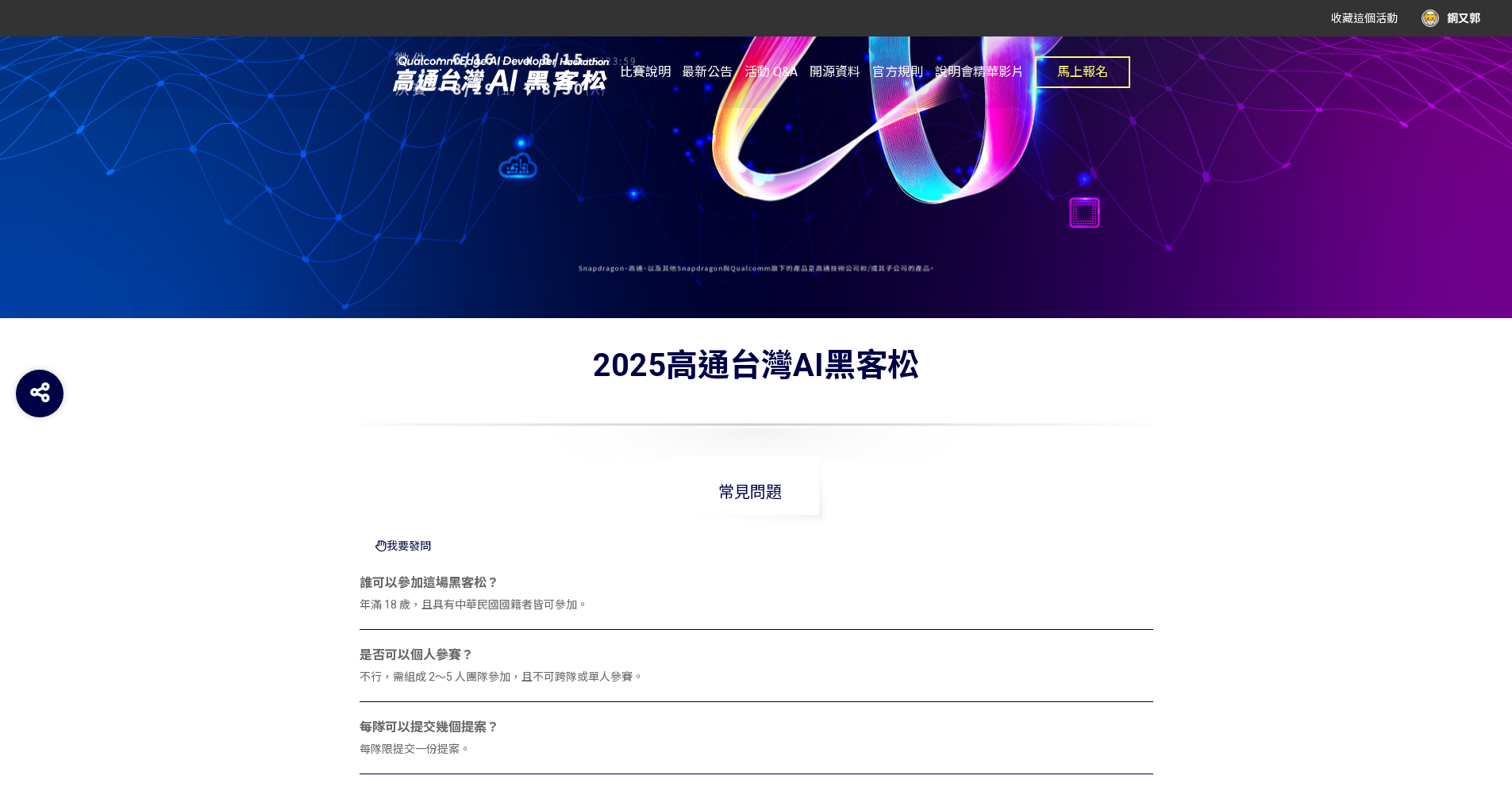
scroll to position [0, 0]
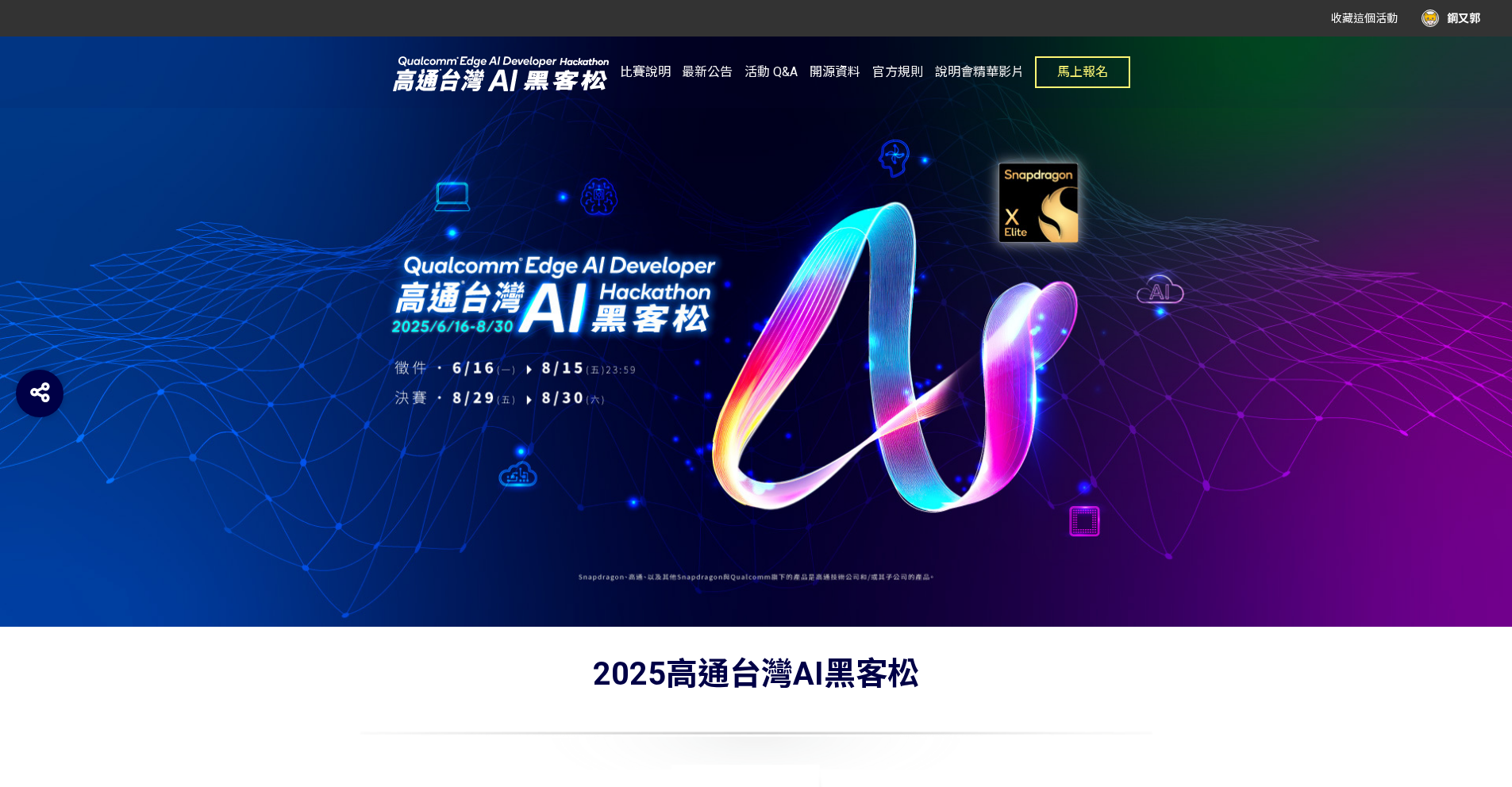
click at [836, 78] on span "開源資料" at bounding box center [835, 72] width 51 height 15
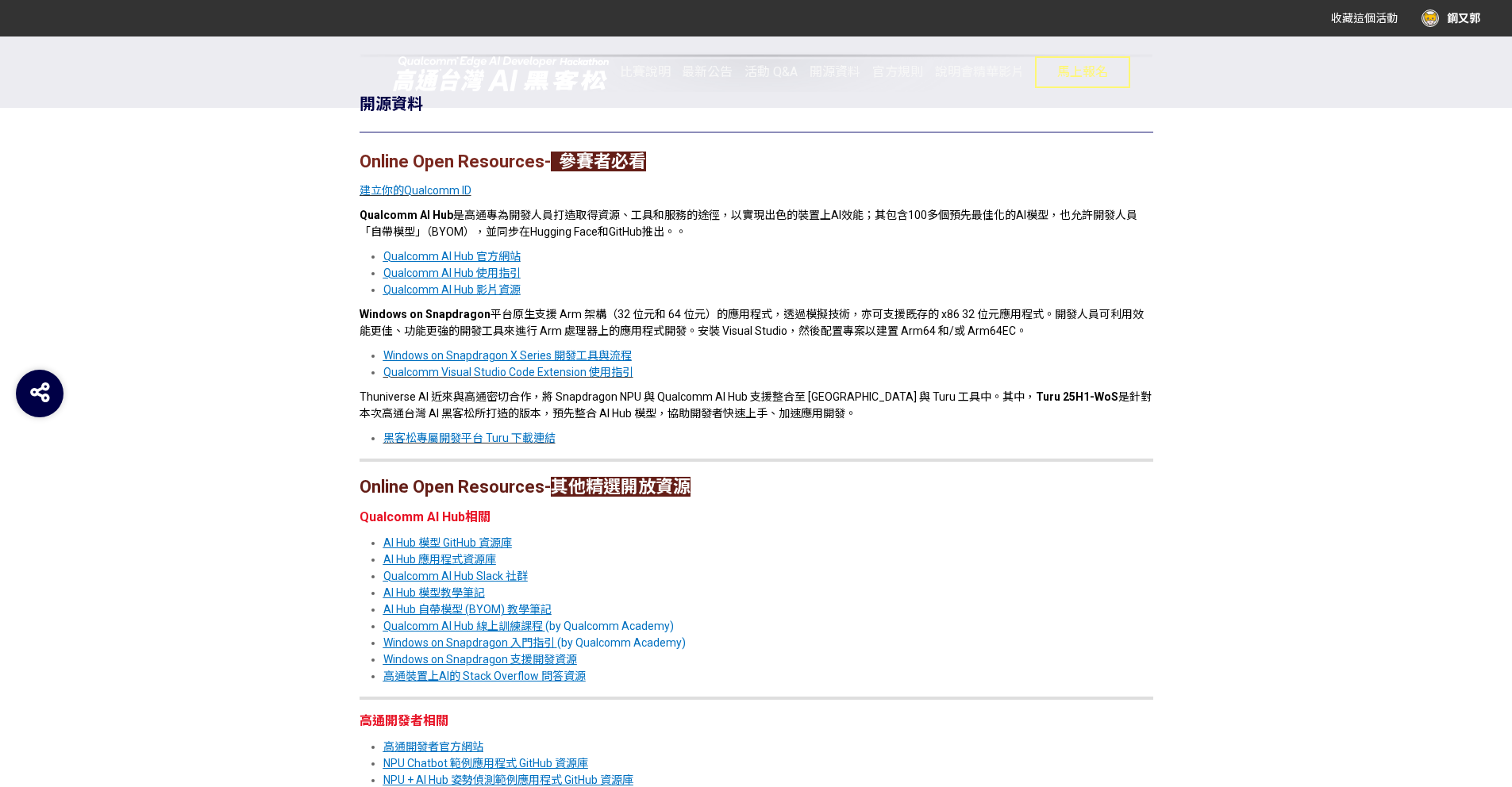
scroll to position [684, 0]
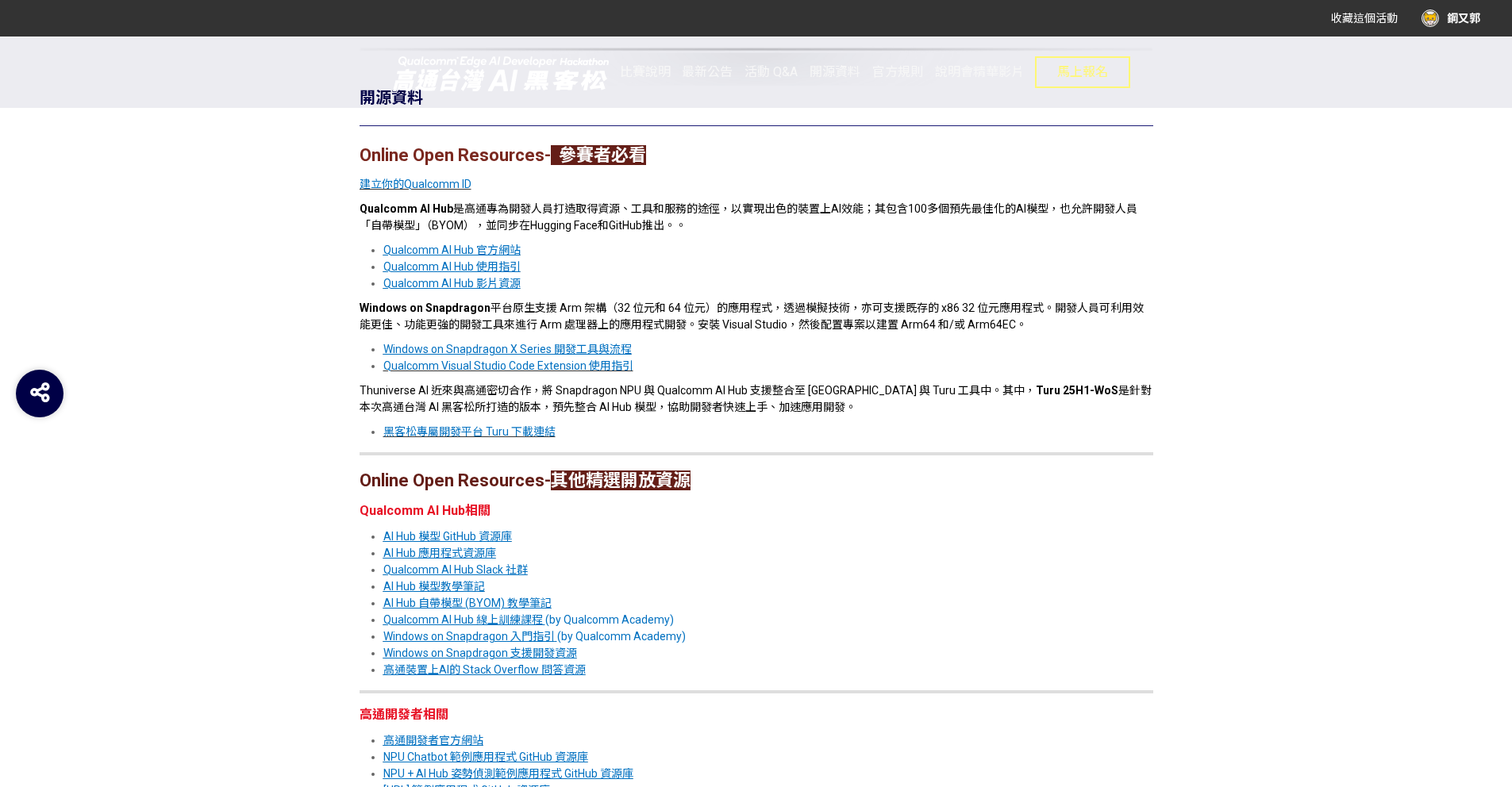
drag, startPoint x: 914, startPoint y: 151, endPoint x: 800, endPoint y: 622, distance: 484.6
click at [800, 622] on div "Online Open Resources- 參賽者必看 建立你的Qualcomm ID Qualcomm AI Hub 是高通專為開發人員打造取得資源、工具…" at bounding box center [757, 587] width 794 height 889
click at [800, 622] on li "Qualcomm AI Hub 線上訓練課程 (by Qualcomm Academy)" at bounding box center [768, 620] width 770 height 16
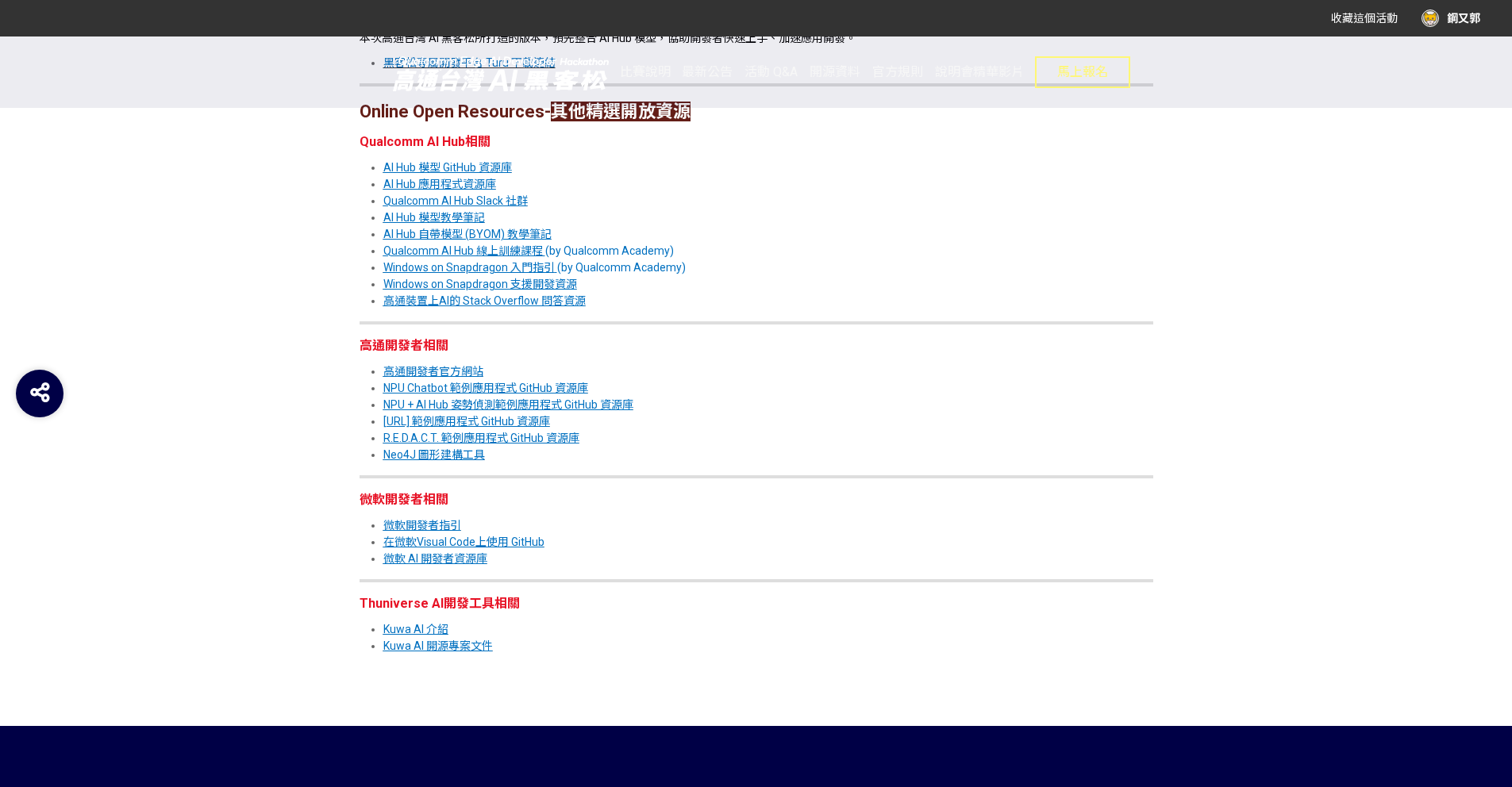
scroll to position [1069, 0]
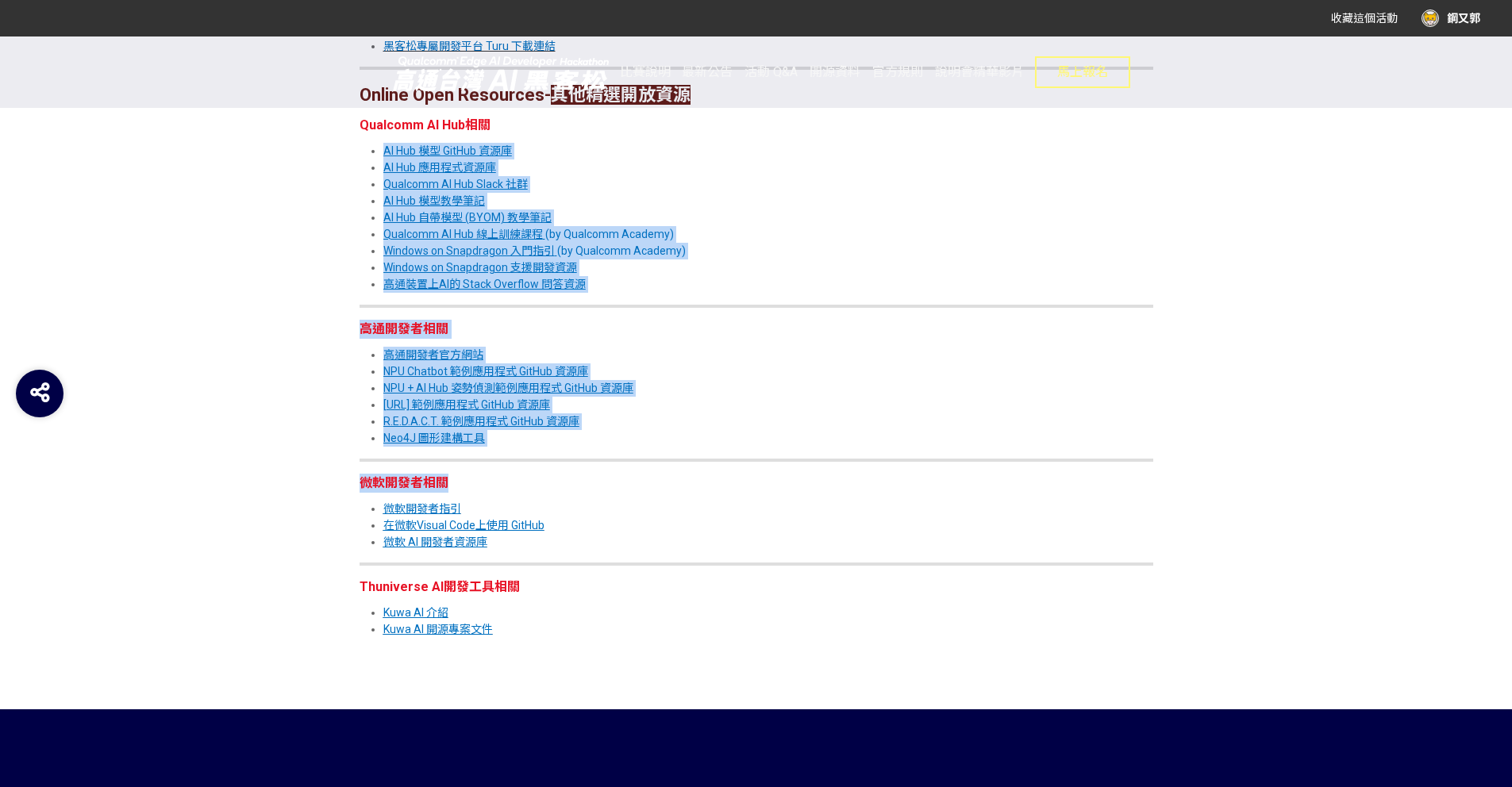
drag, startPoint x: 863, startPoint y: 123, endPoint x: 696, endPoint y: 598, distance: 503.5
click at [696, 598] on div "Online Open Resources- 參賽者必看 建立你的Qualcomm ID Qualcomm AI Hub 是高通專為開發人員打造取得資源、工具…" at bounding box center [757, 201] width 794 height 889
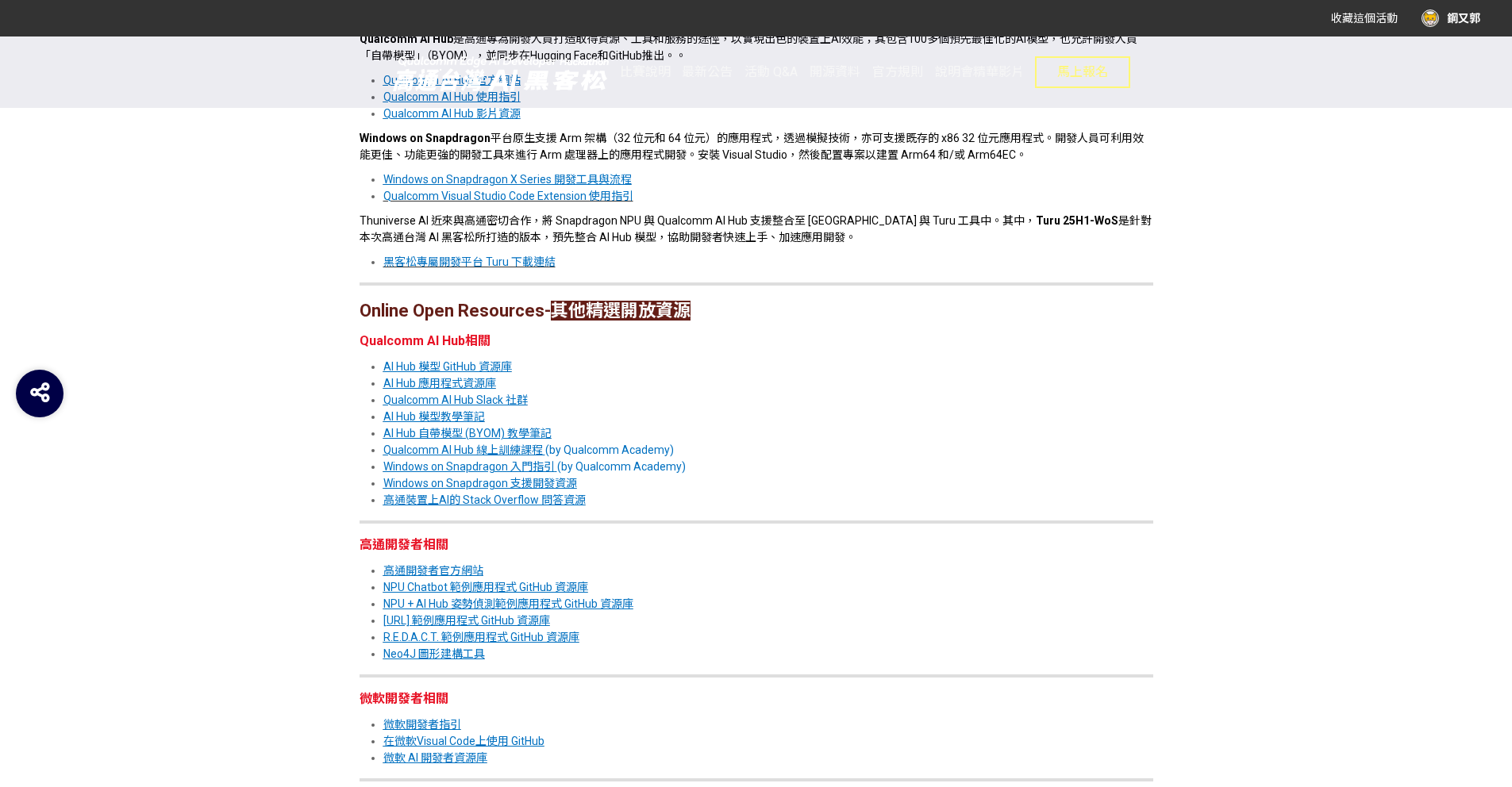
scroll to position [1218, 0]
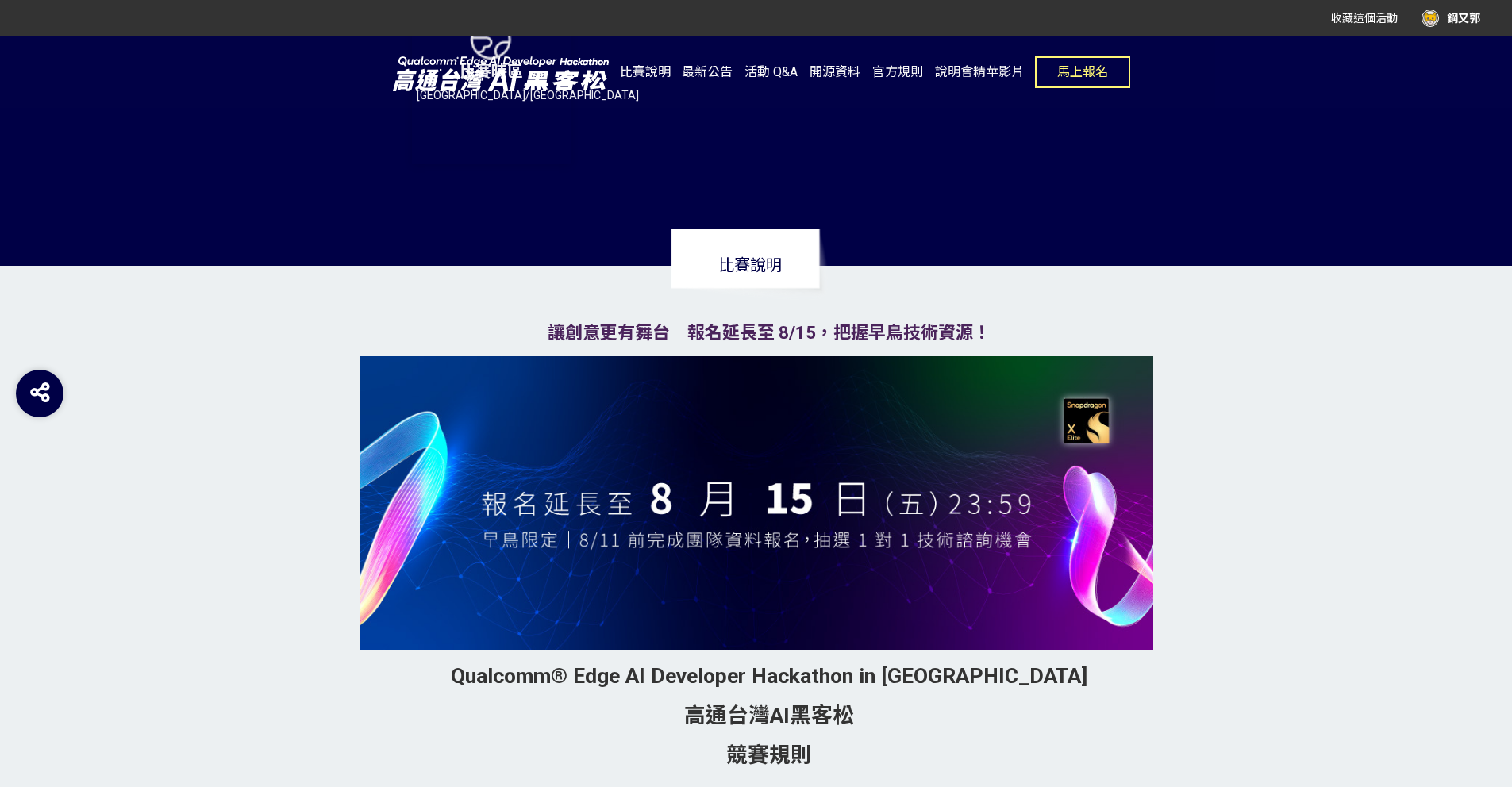
scroll to position [1016, 0]
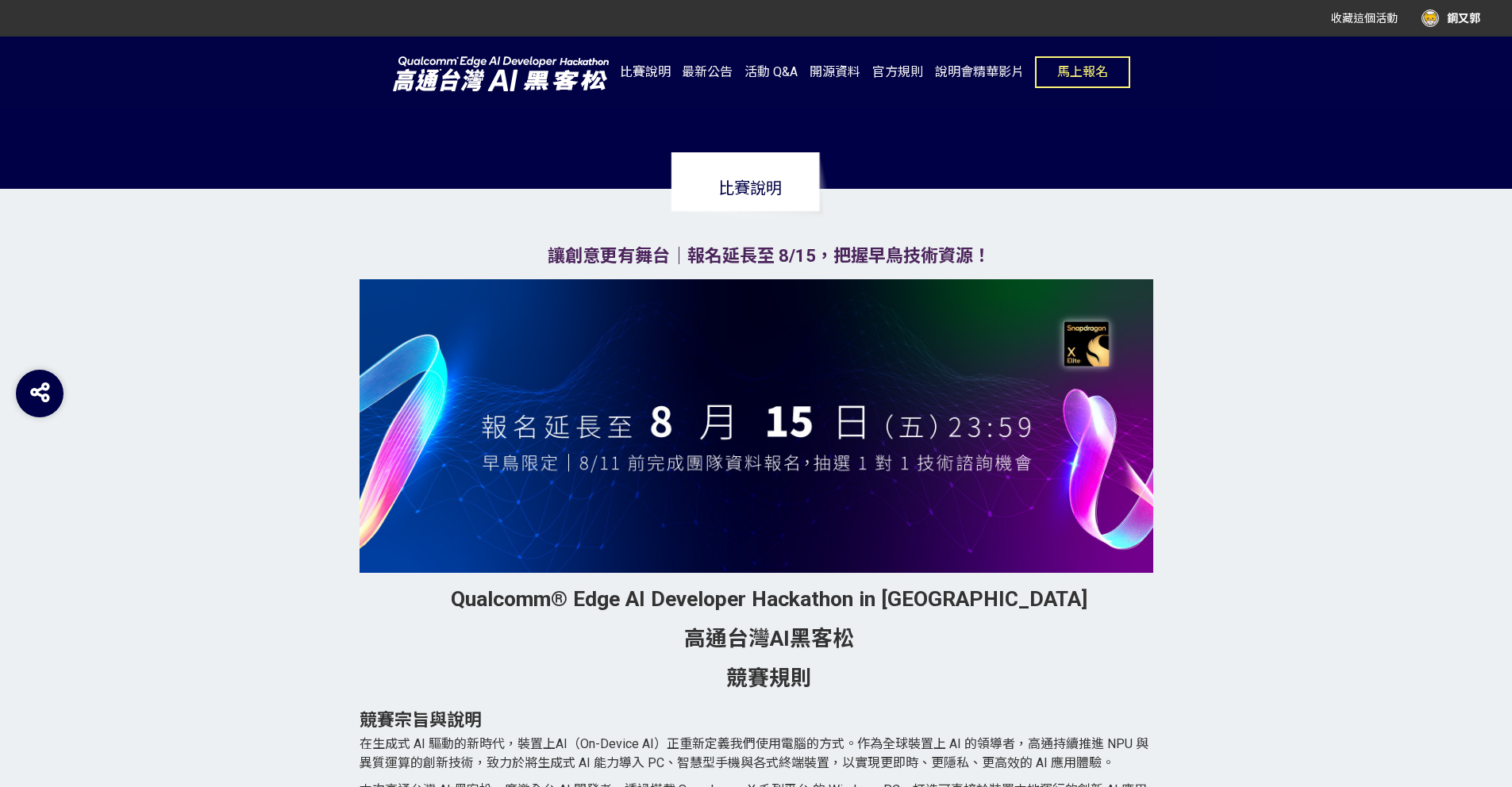
click at [661, 462] on img at bounding box center [757, 426] width 794 height 294
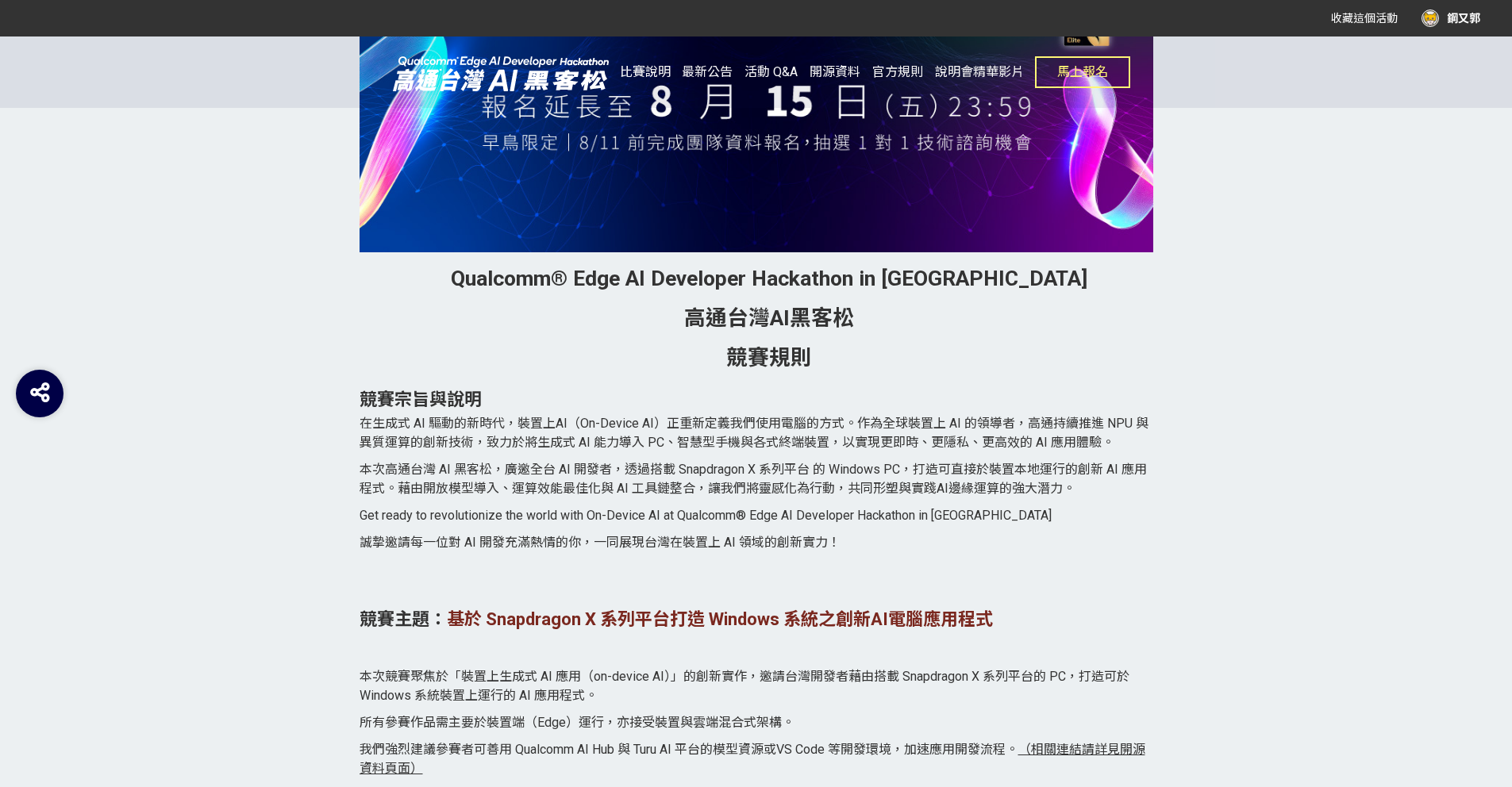
scroll to position [1341, 0]
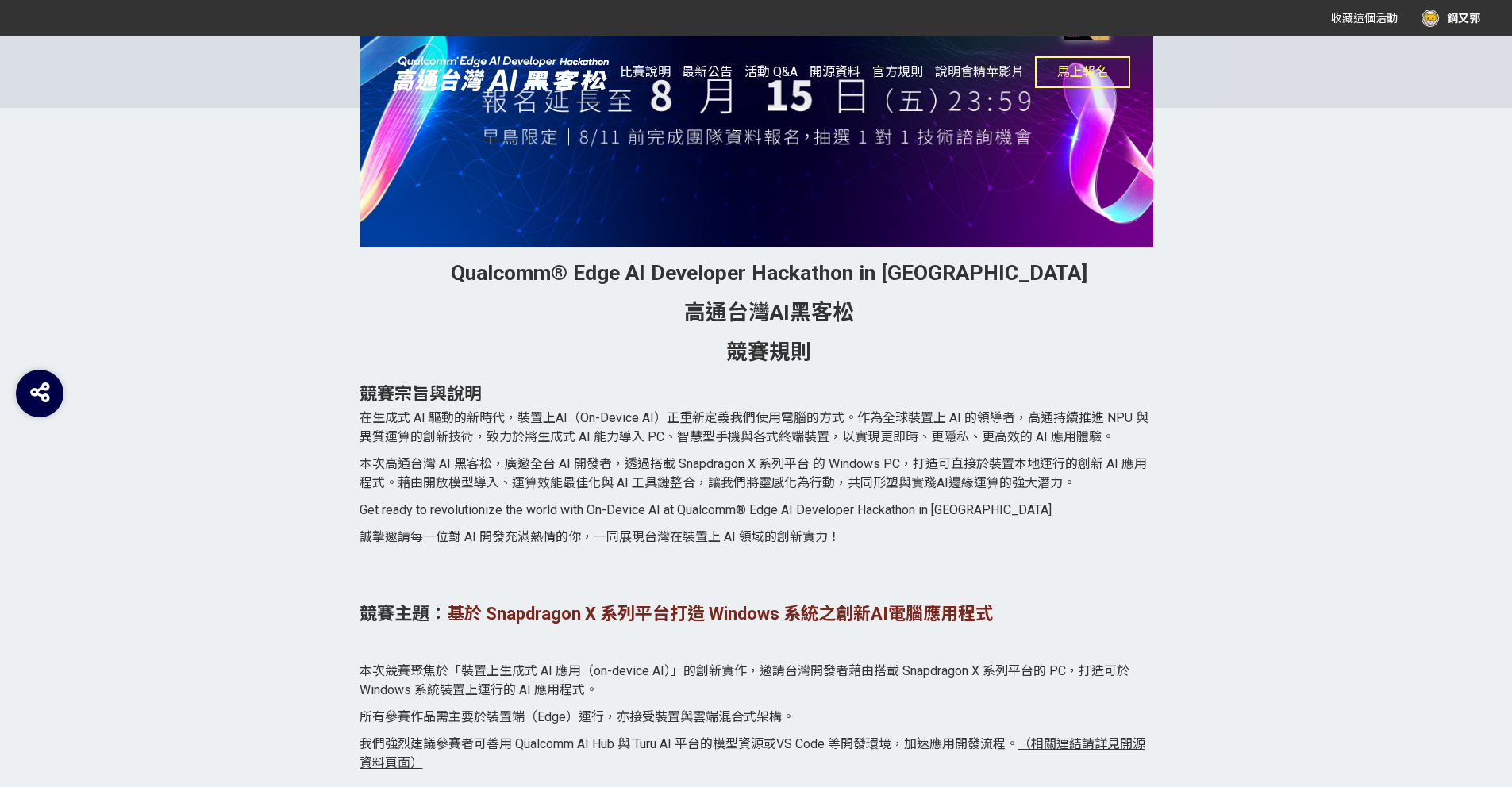
drag, startPoint x: 627, startPoint y: 247, endPoint x: 394, endPoint y: 226, distance: 233.9
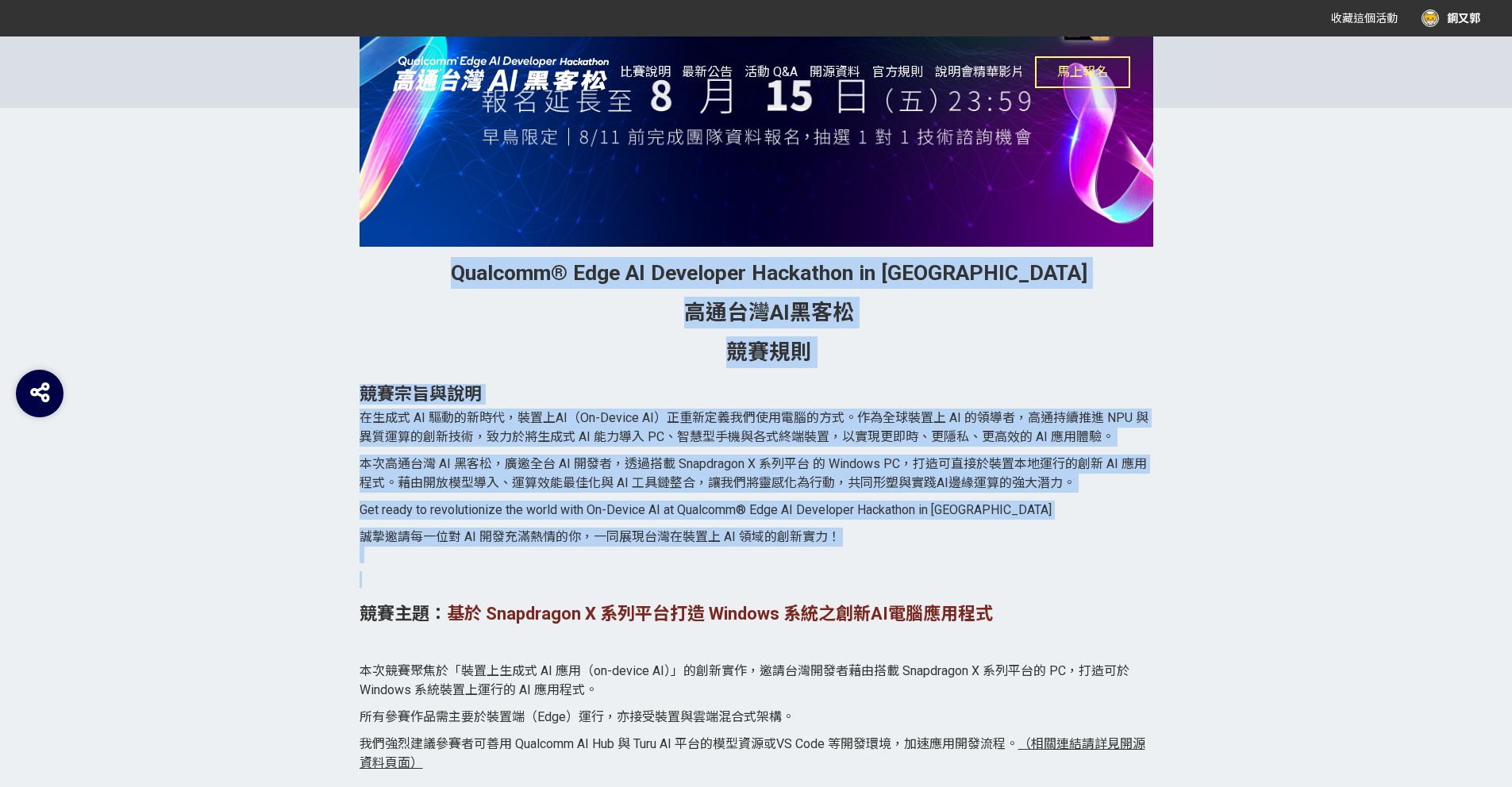
drag, startPoint x: 371, startPoint y: 269, endPoint x: 360, endPoint y: 653, distance: 384.2
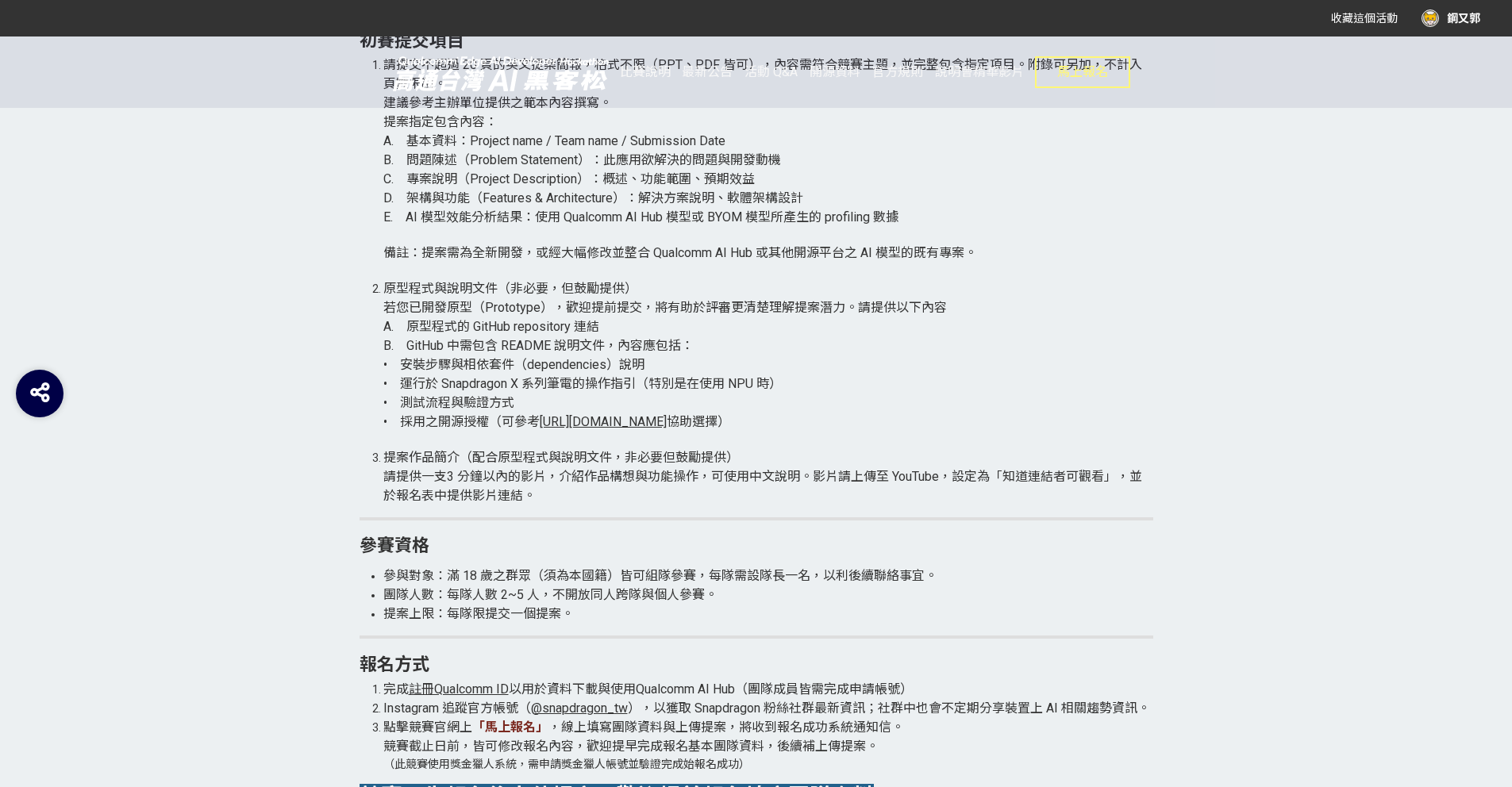
scroll to position [2851, 0]
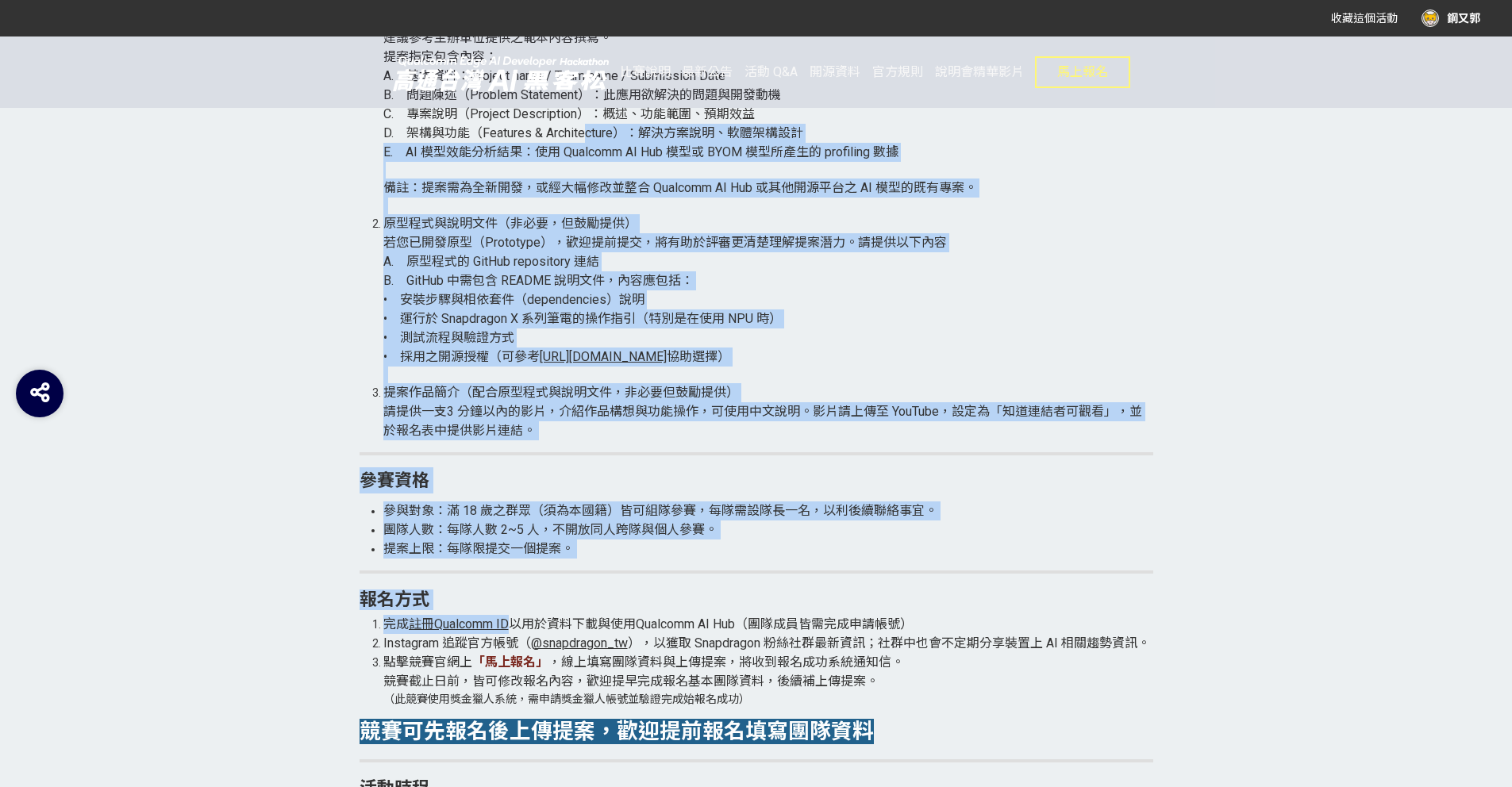
drag, startPoint x: 585, startPoint y: 141, endPoint x: 512, endPoint y: 635, distance: 499.4
click at [512, 635] on div "讓創意更有舞台｜報名延長至 8/15，把握早鳥技術資源！ Qualcomm® Edge AI Developer Hackathon in [GEOGRAPH…" at bounding box center [757, 783] width 794 height 4750
click at [512, 635] on span "Instagram 追蹤官方帳號（" at bounding box center [457, 643] width 148 height 15
